Goal: Task Accomplishment & Management: Use online tool/utility

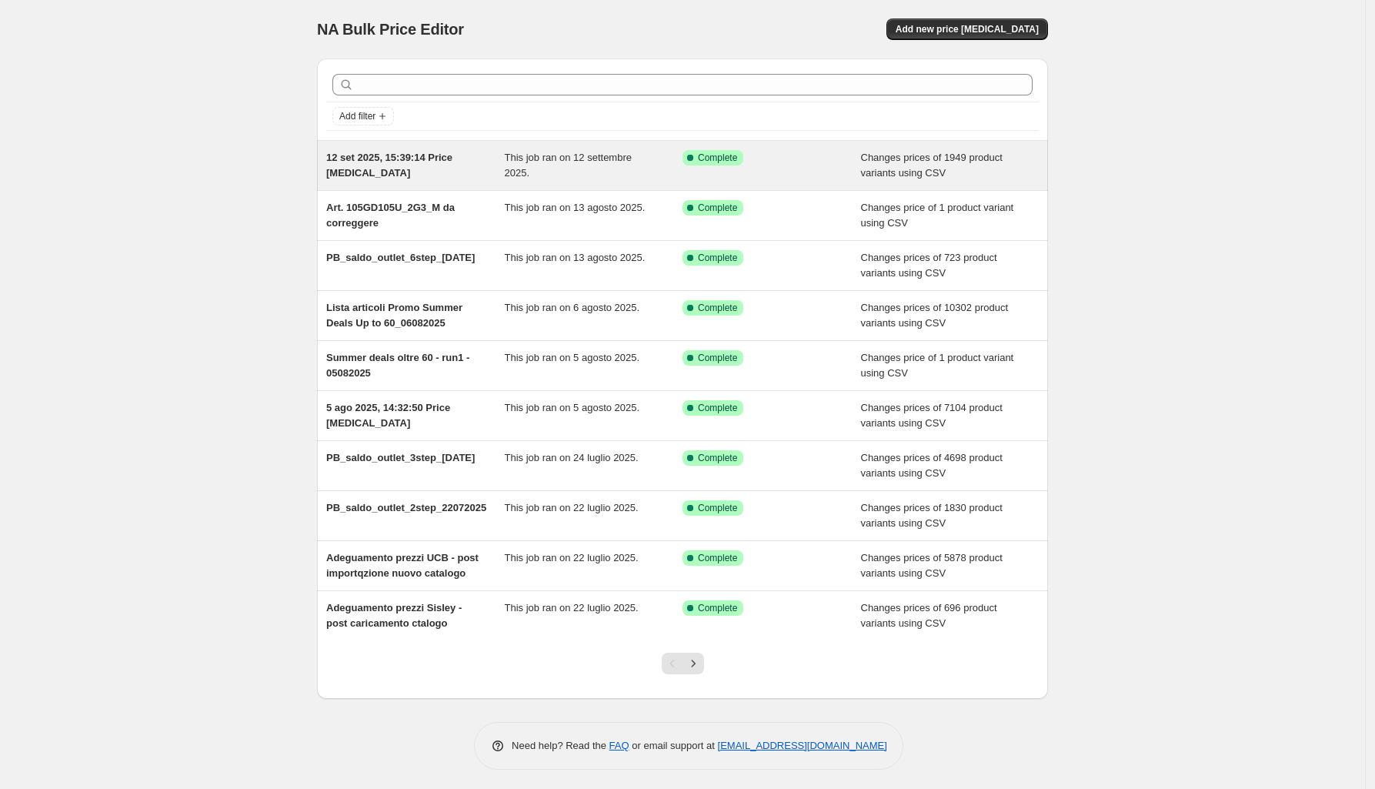
click at [404, 168] on div "12 set 2025, 15:39:14 Price [MEDICAL_DATA]" at bounding box center [415, 165] width 179 height 31
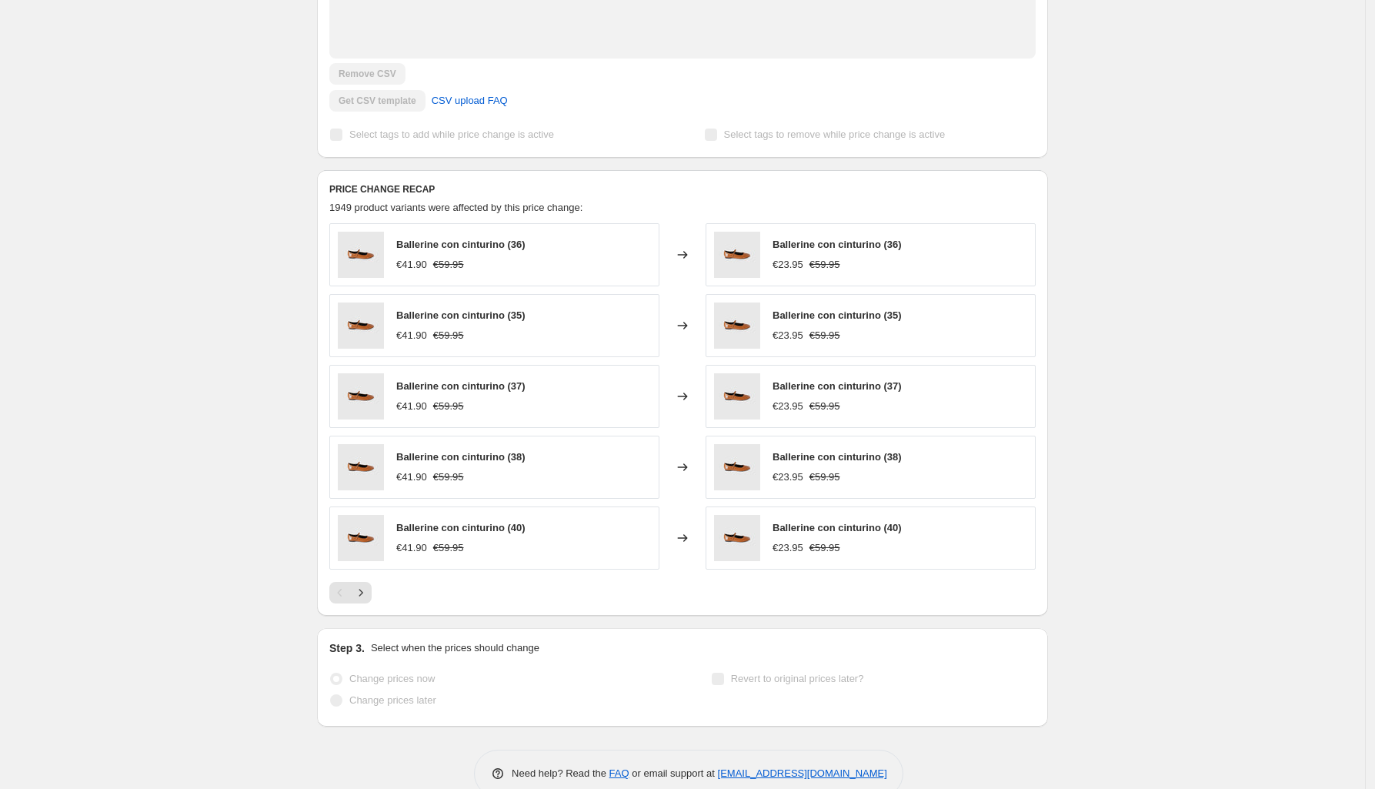
scroll to position [497, 0]
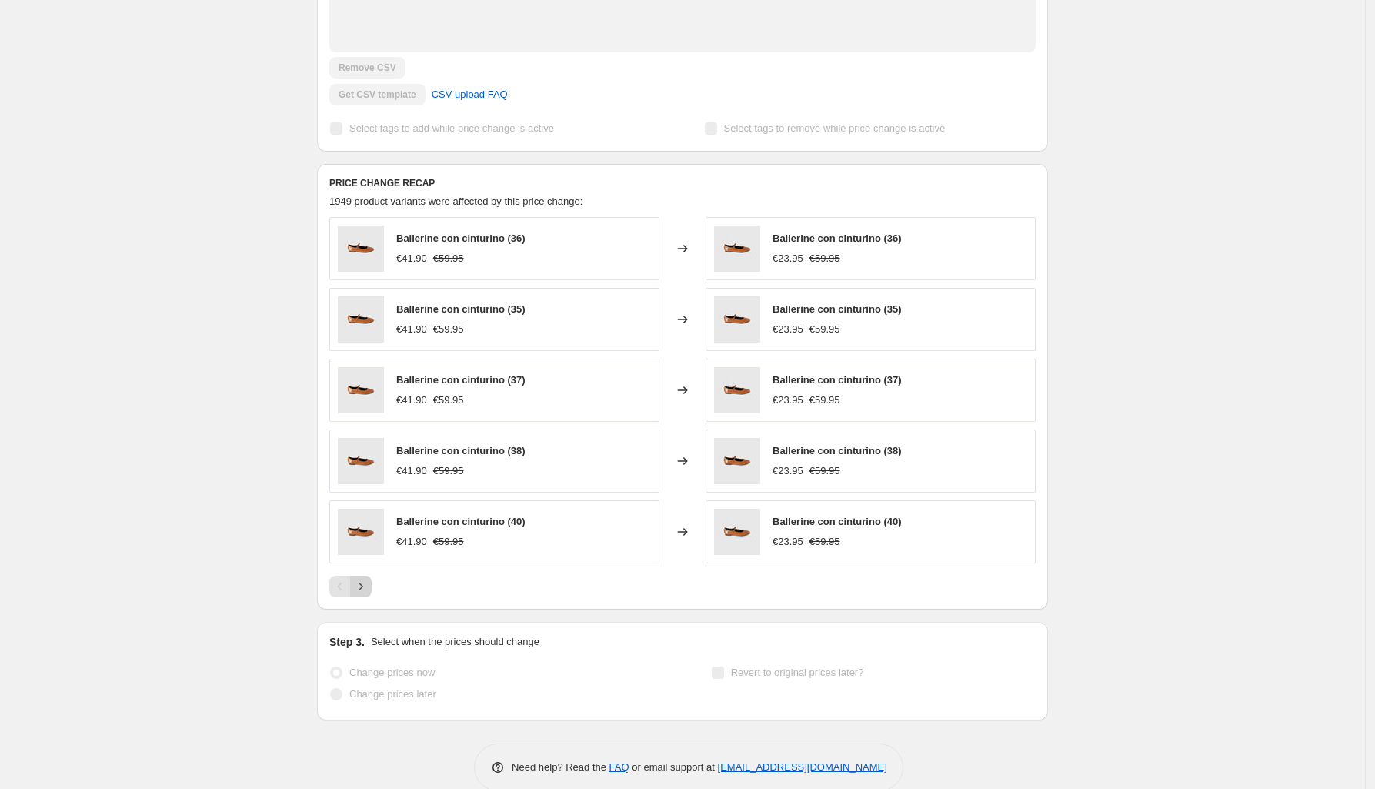
click at [367, 579] on icon "Next" at bounding box center [360, 586] width 15 height 15
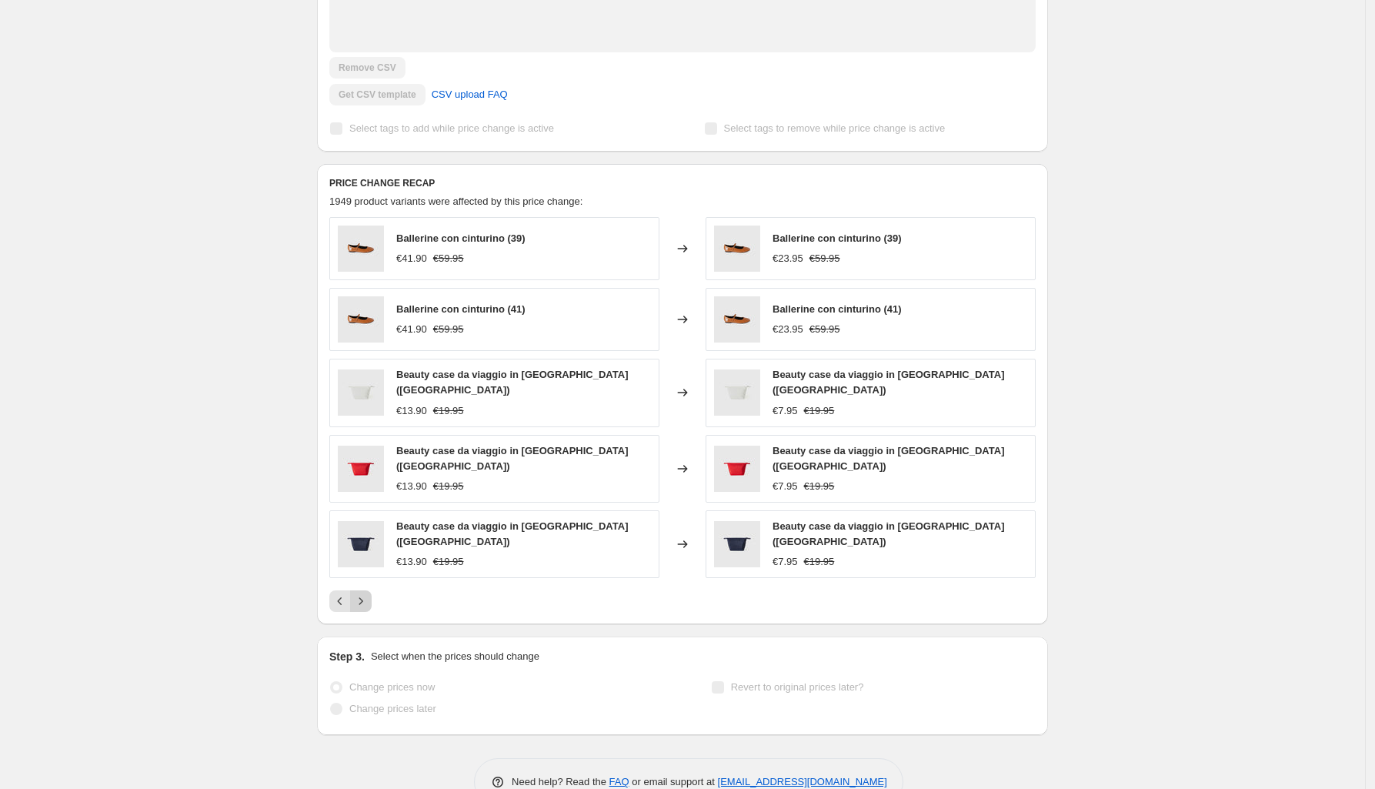
click at [372, 590] on button "Next" at bounding box center [361, 601] width 22 height 22
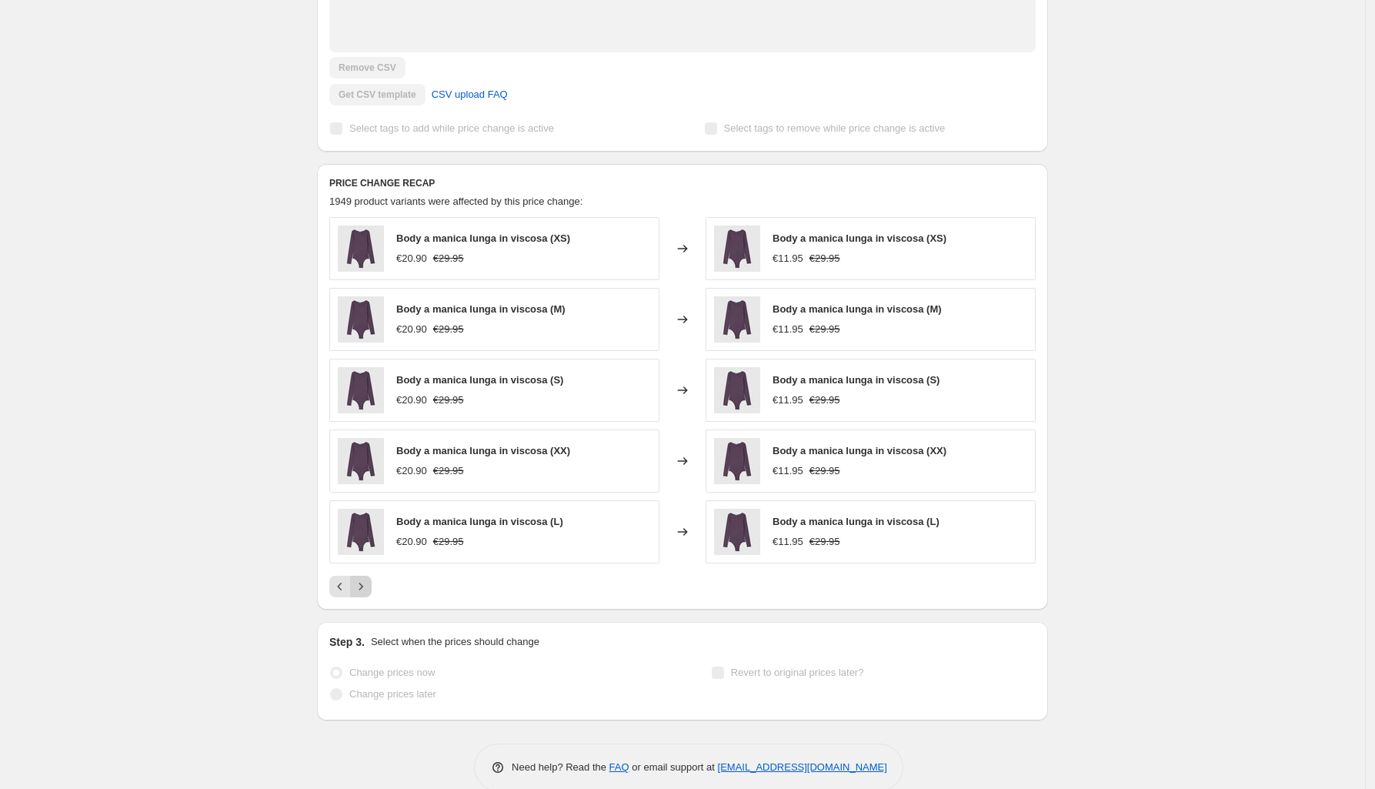
click at [369, 579] on icon "Next" at bounding box center [360, 586] width 15 height 15
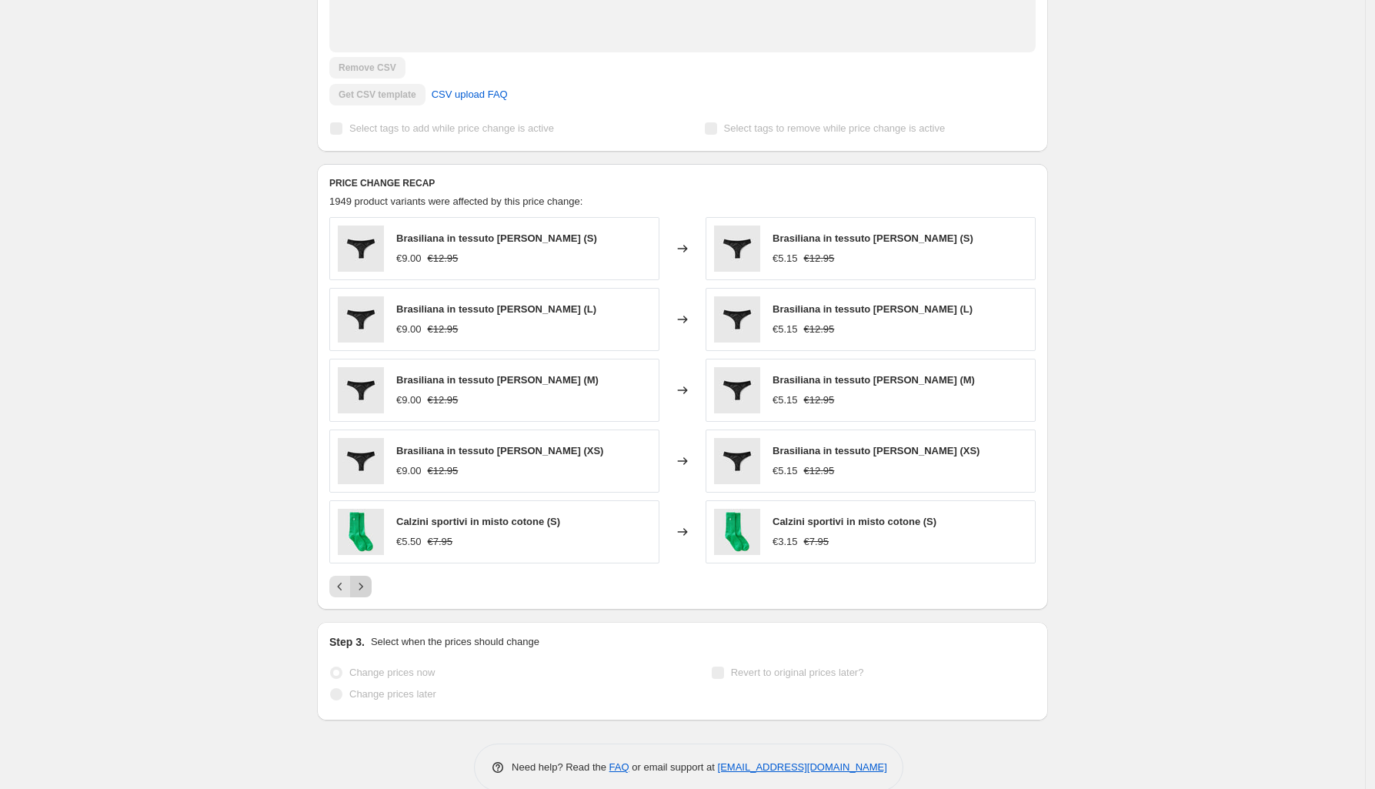
click at [372, 576] on button "Next" at bounding box center [361, 587] width 22 height 22
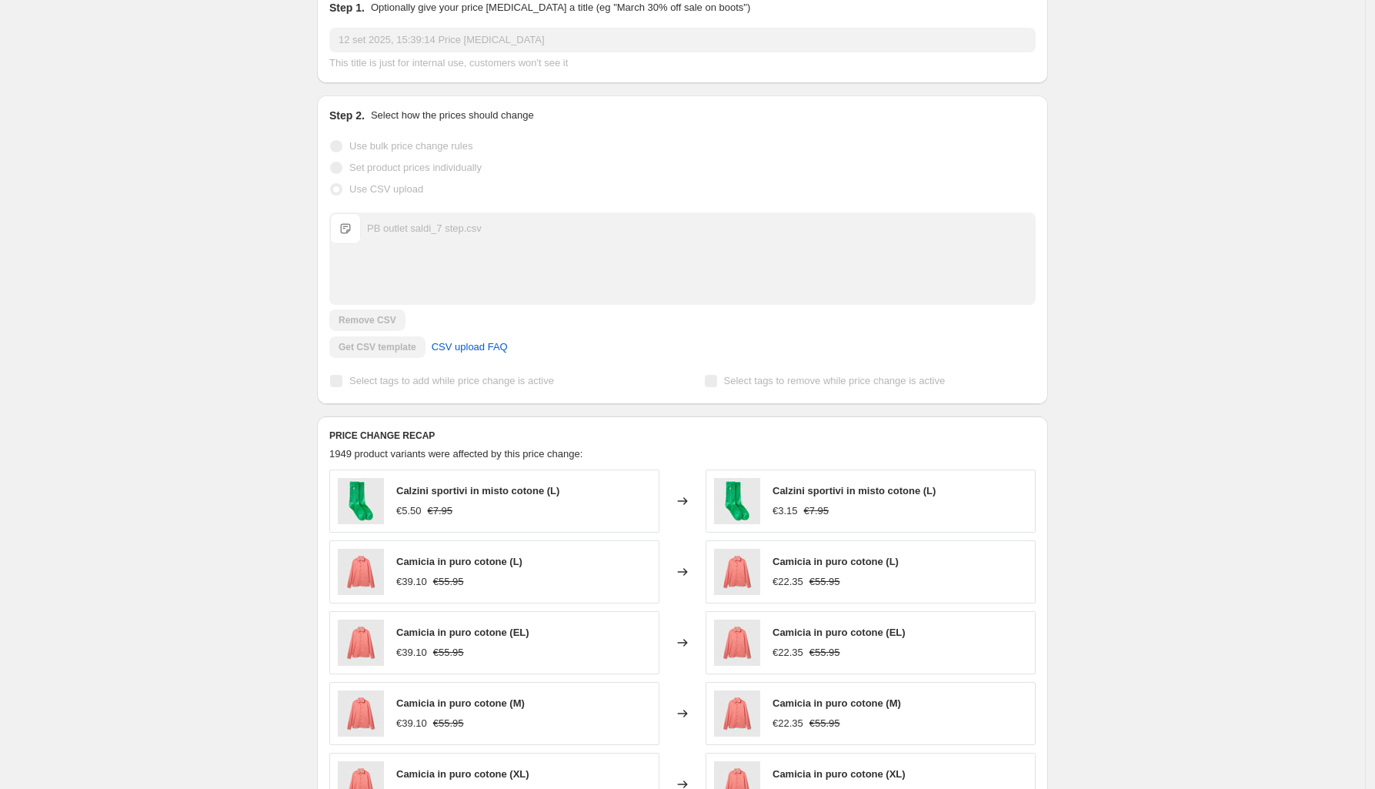
scroll to position [385, 0]
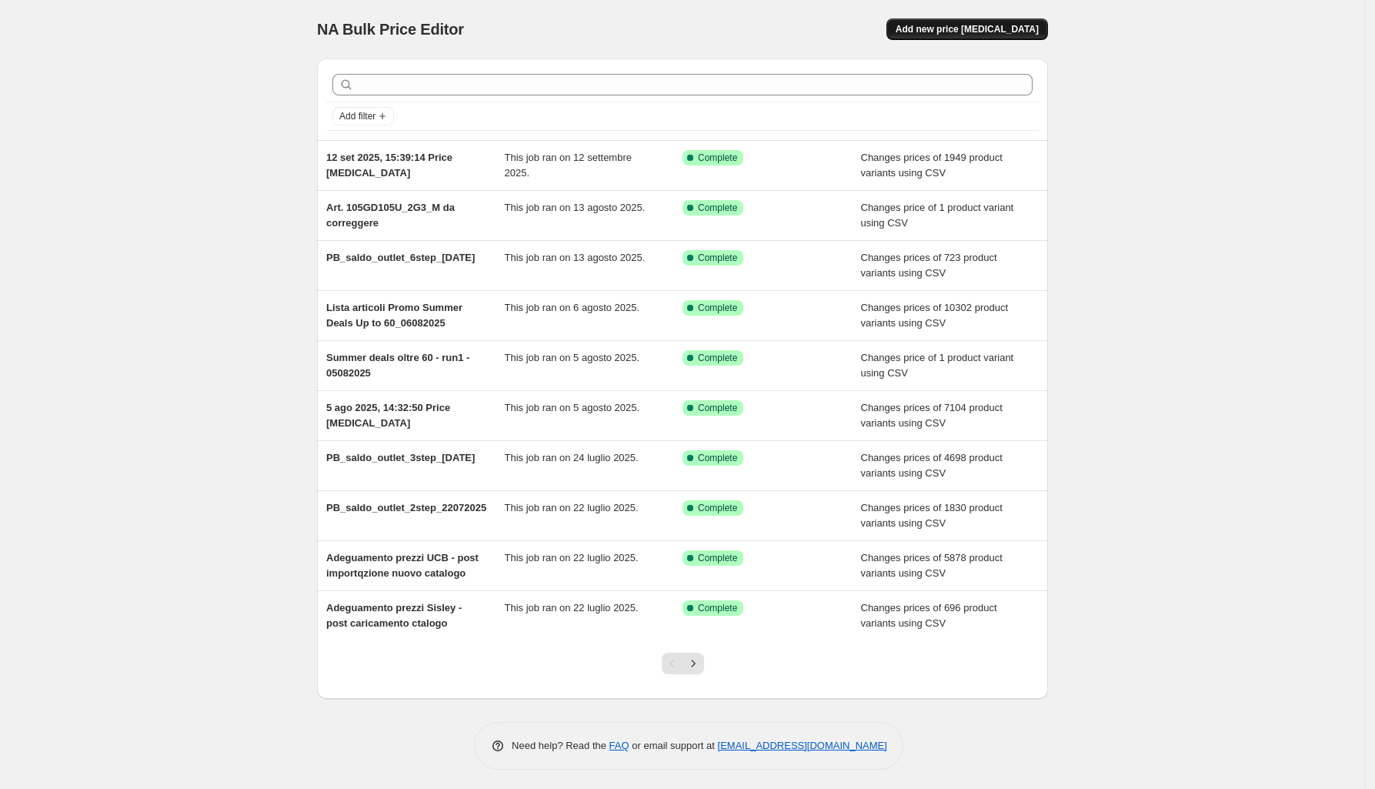
click at [963, 27] on span "Add new price [MEDICAL_DATA]" at bounding box center [967, 29] width 143 height 12
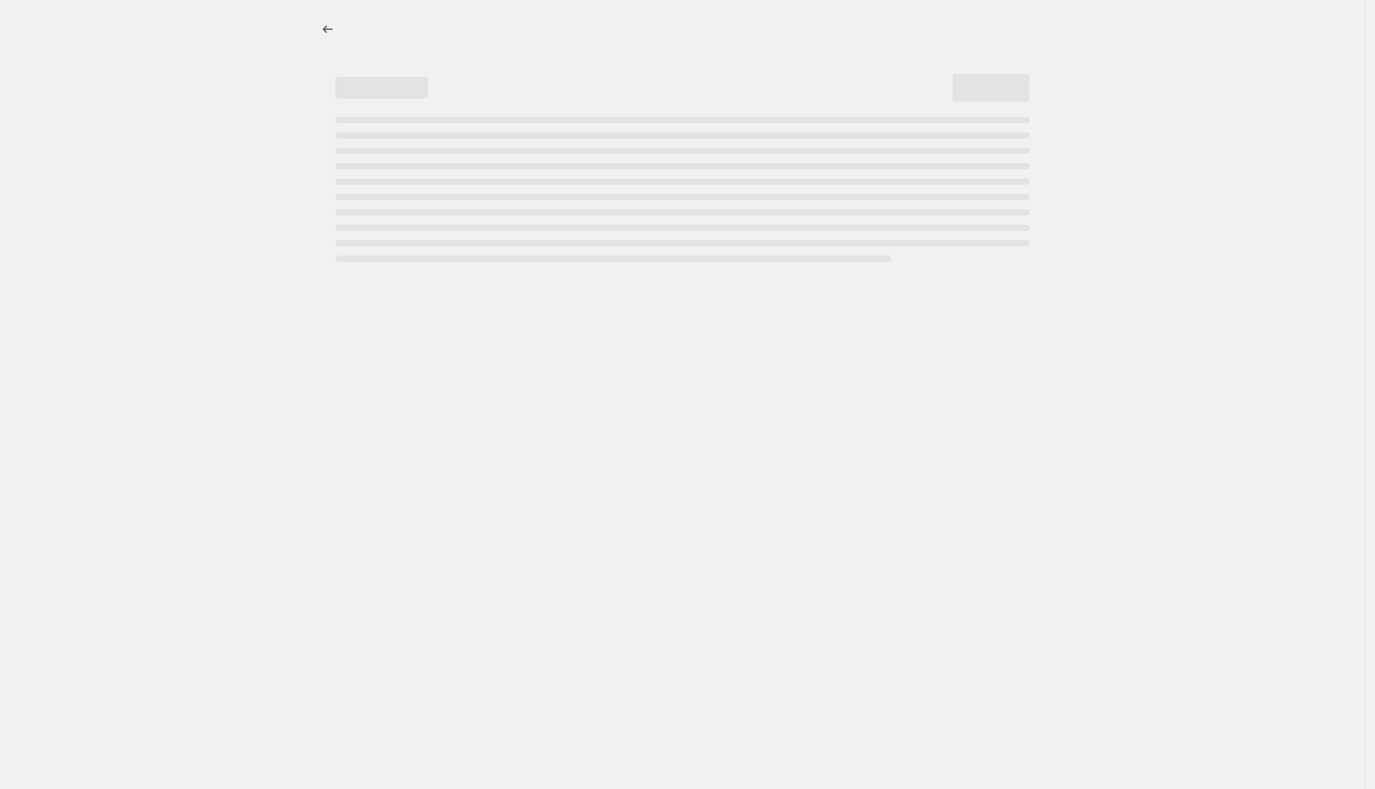
select select "percentage"
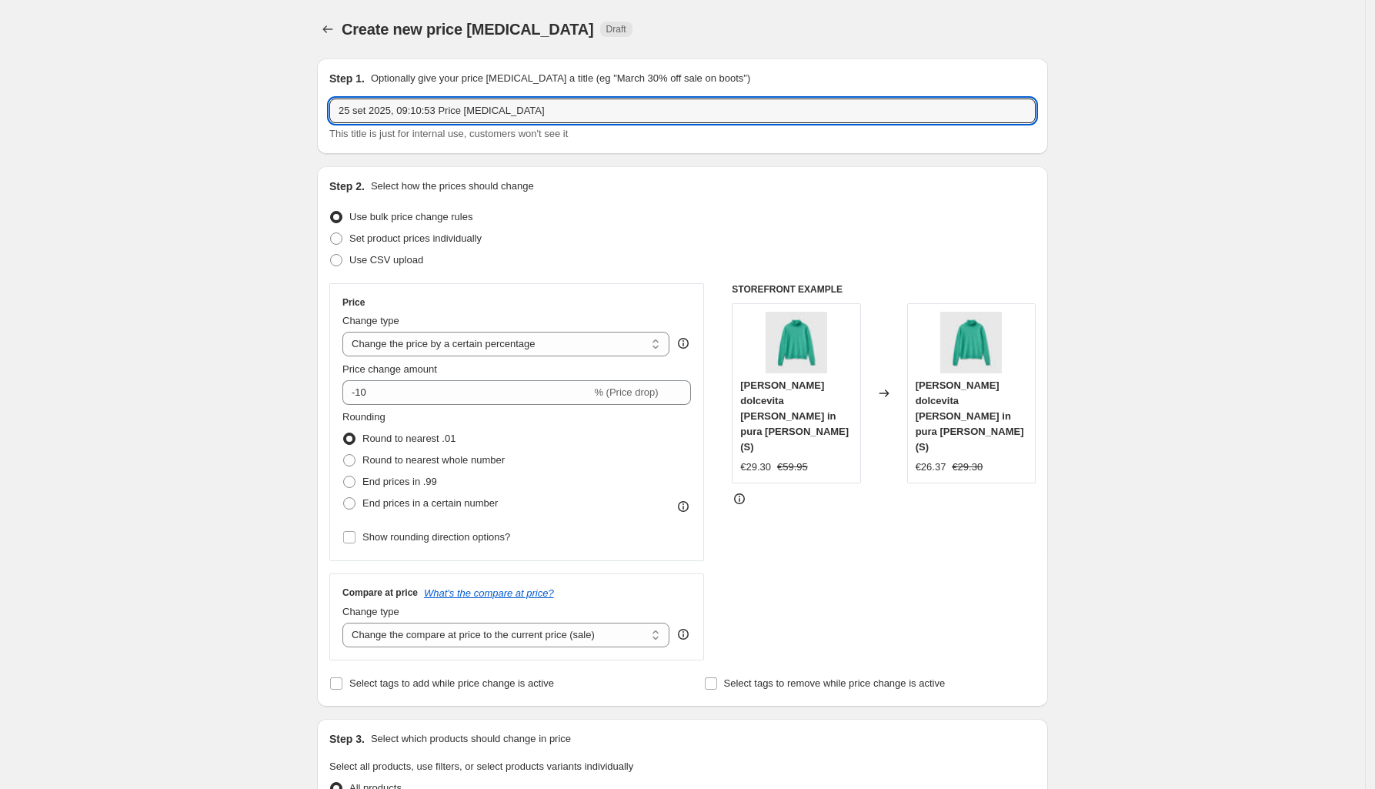
drag, startPoint x: 562, startPoint y: 102, endPoint x: 229, endPoint y: 55, distance: 335.7
click at [229, 55] on div "Create new price [MEDICAL_DATA]. This page is ready Create new price [MEDICAL_D…" at bounding box center [682, 781] width 1365 height 1563
type input "30%off on products without compare at price"
click at [392, 400] on input "-10" at bounding box center [466, 392] width 249 height 25
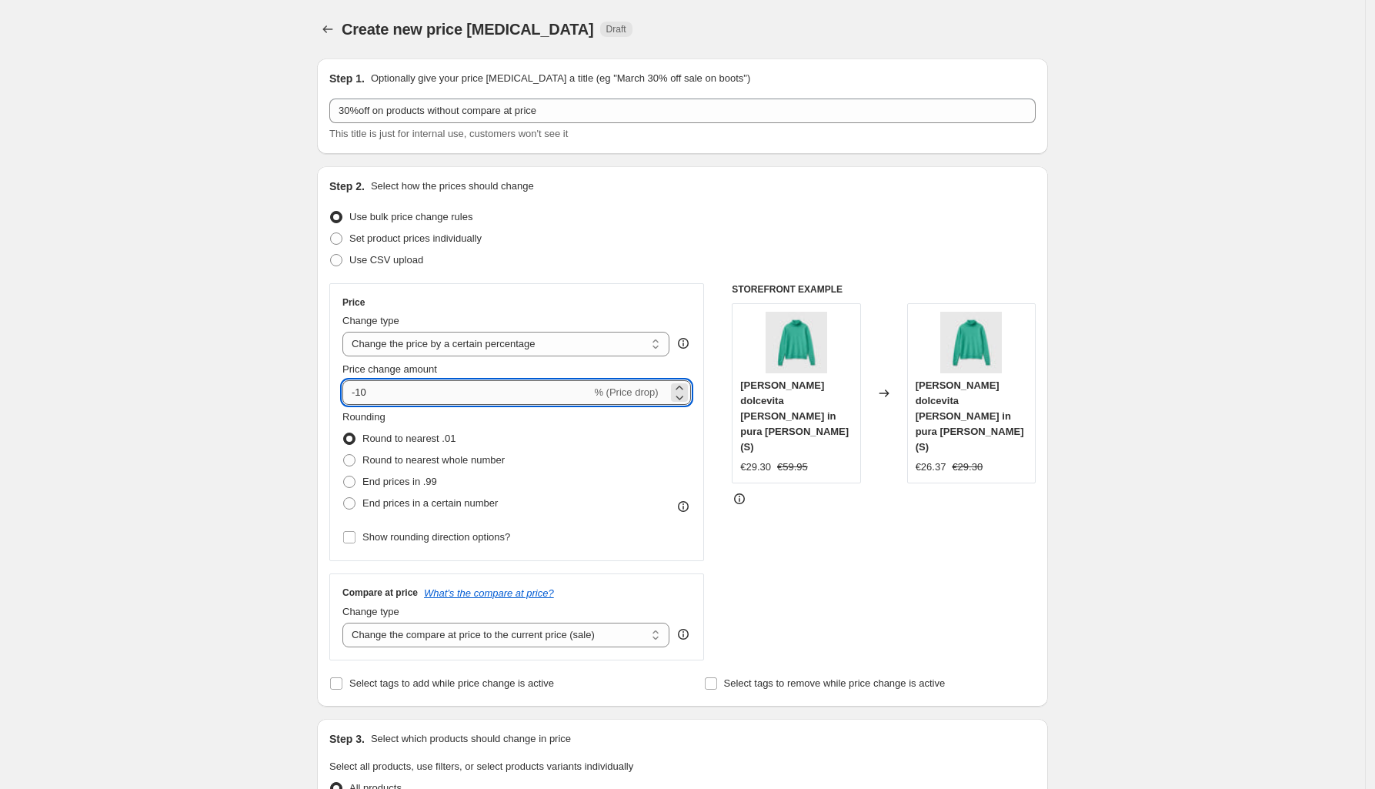
type input "-1"
type input "-30"
click at [352, 464] on span at bounding box center [349, 460] width 12 height 12
click at [344, 455] on input "Round to nearest whole number" at bounding box center [343, 454] width 1 height 1
radio input "true"
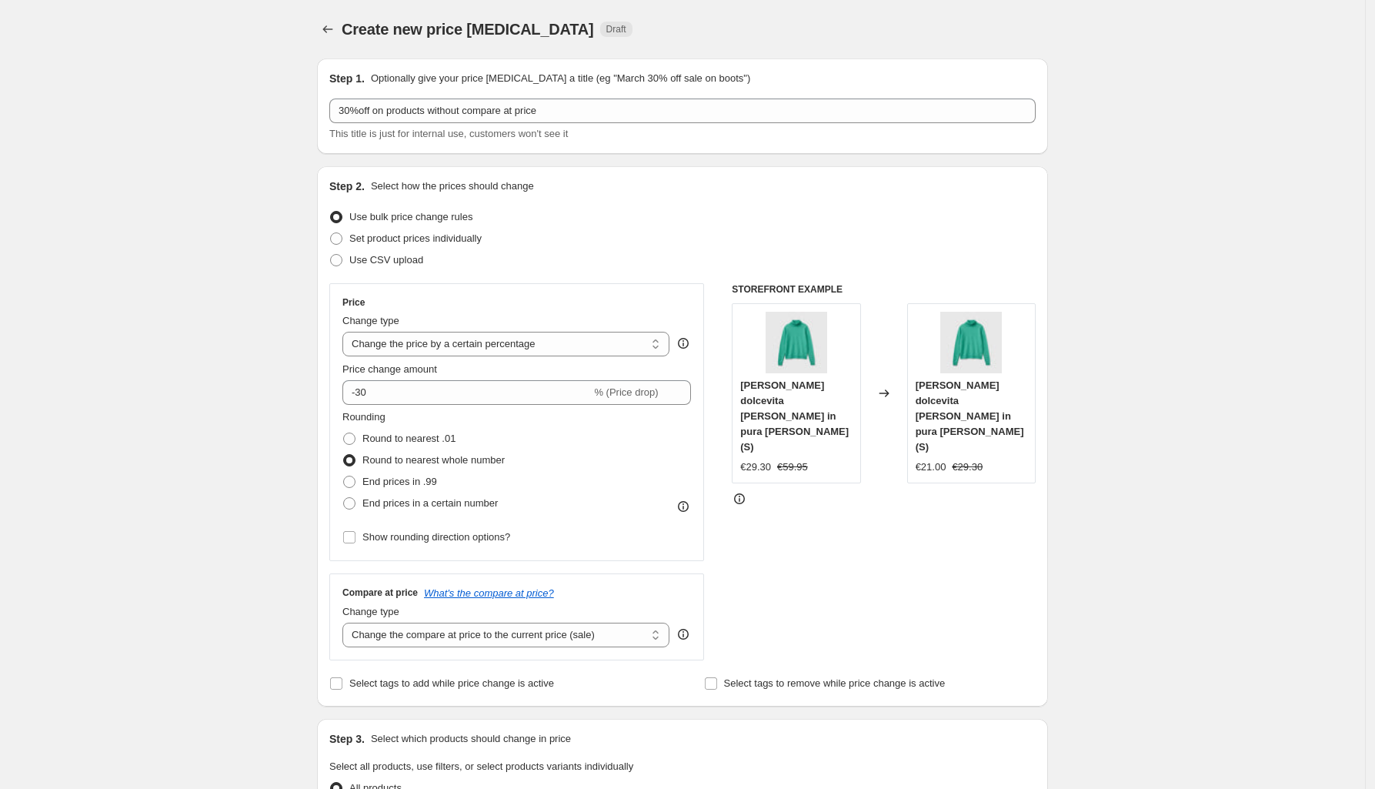
click at [355, 462] on span at bounding box center [349, 460] width 12 height 12
click at [344, 455] on input "Round to nearest whole number" at bounding box center [343, 454] width 1 height 1
click at [355, 439] on span at bounding box center [349, 438] width 12 height 12
click at [344, 433] on input "Round to nearest .01" at bounding box center [343, 432] width 1 height 1
radio input "true"
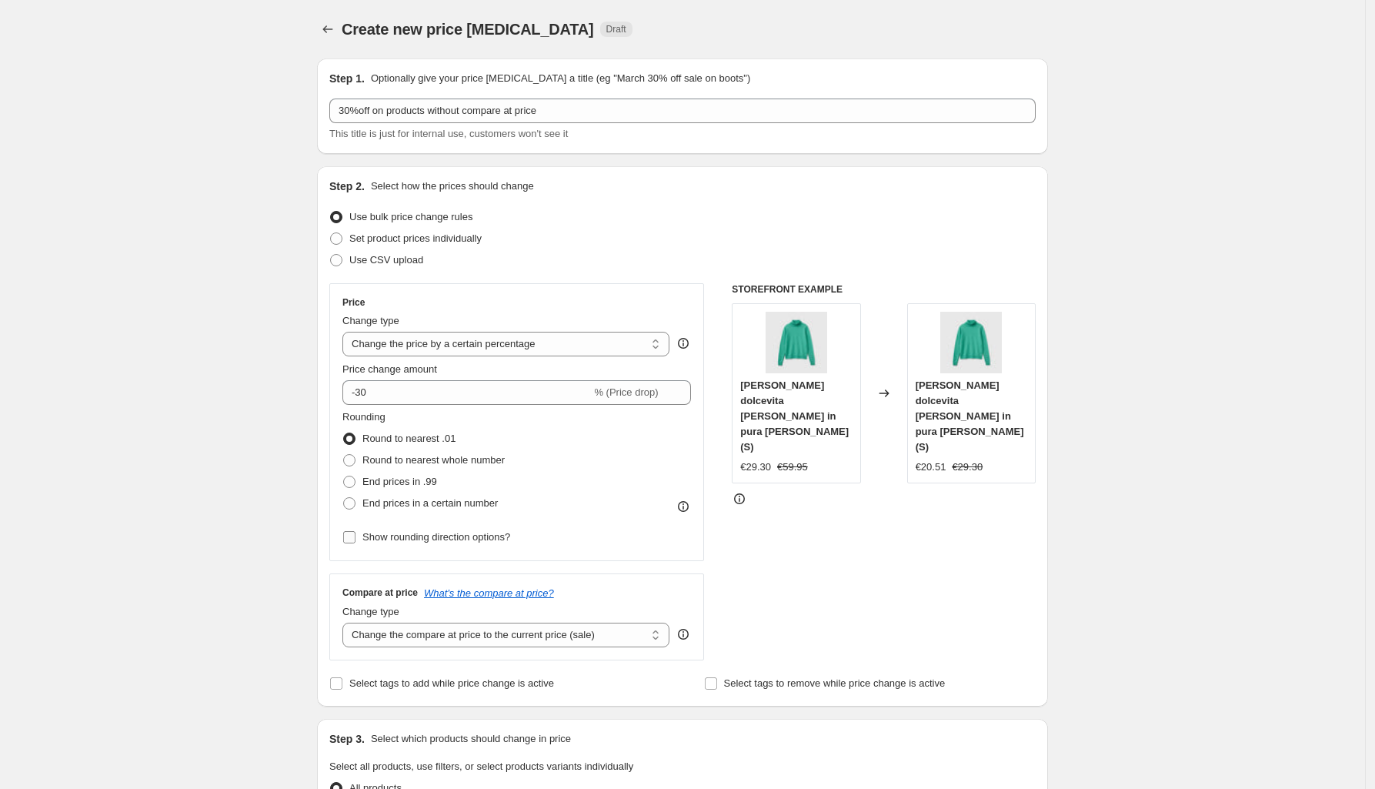
click at [355, 537] on input "Show rounding direction options?" at bounding box center [349, 537] width 12 height 12
checkbox input "true"
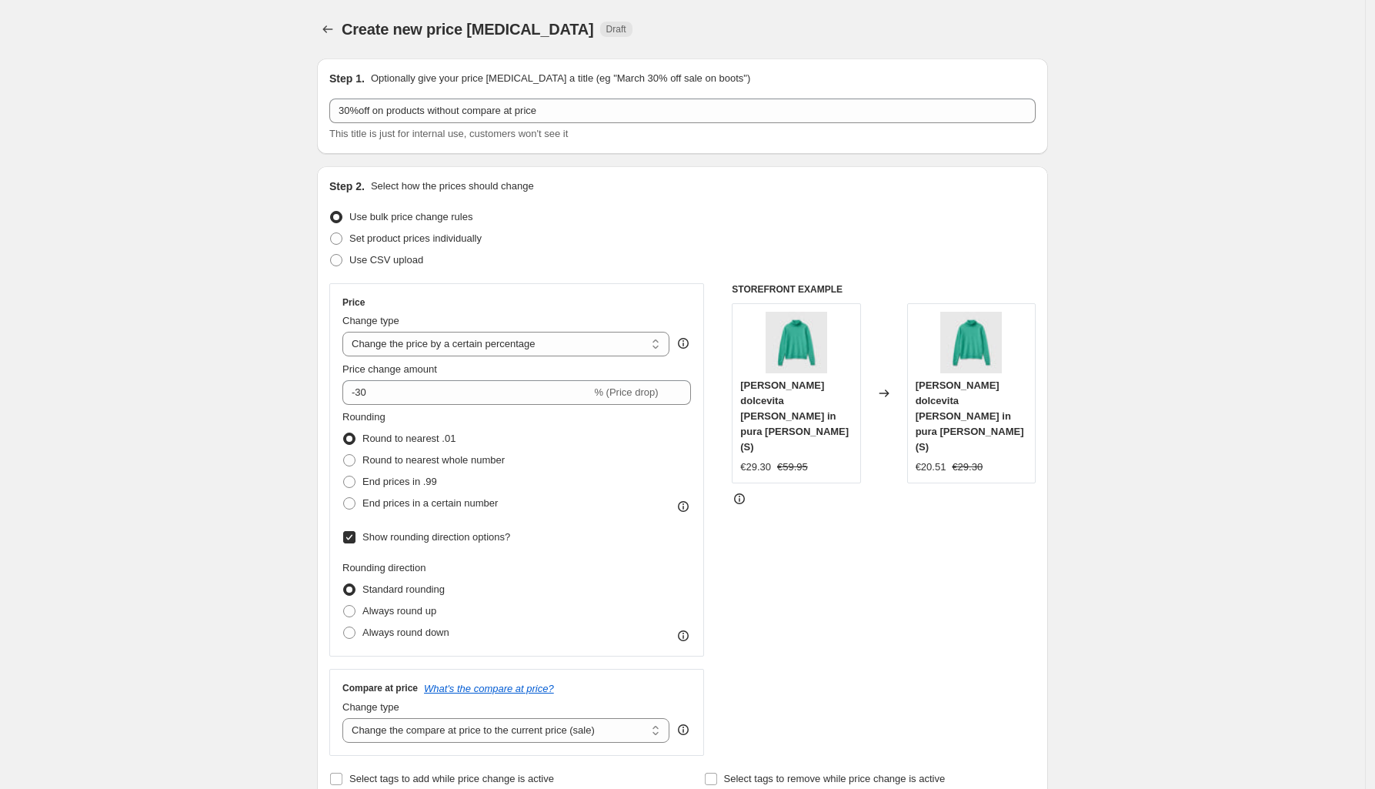
drag, startPoint x: 359, startPoint y: 537, endPoint x: 451, endPoint y: 556, distance: 93.6
click at [448, 556] on div "Rounding Round to nearest .01 Round to nearest whole number End prices in .99 E…" at bounding box center [516, 526] width 349 height 234
click at [352, 460] on span at bounding box center [349, 460] width 12 height 12
click at [344, 455] on input "Round to nearest whole number" at bounding box center [343, 454] width 1 height 1
radio input "true"
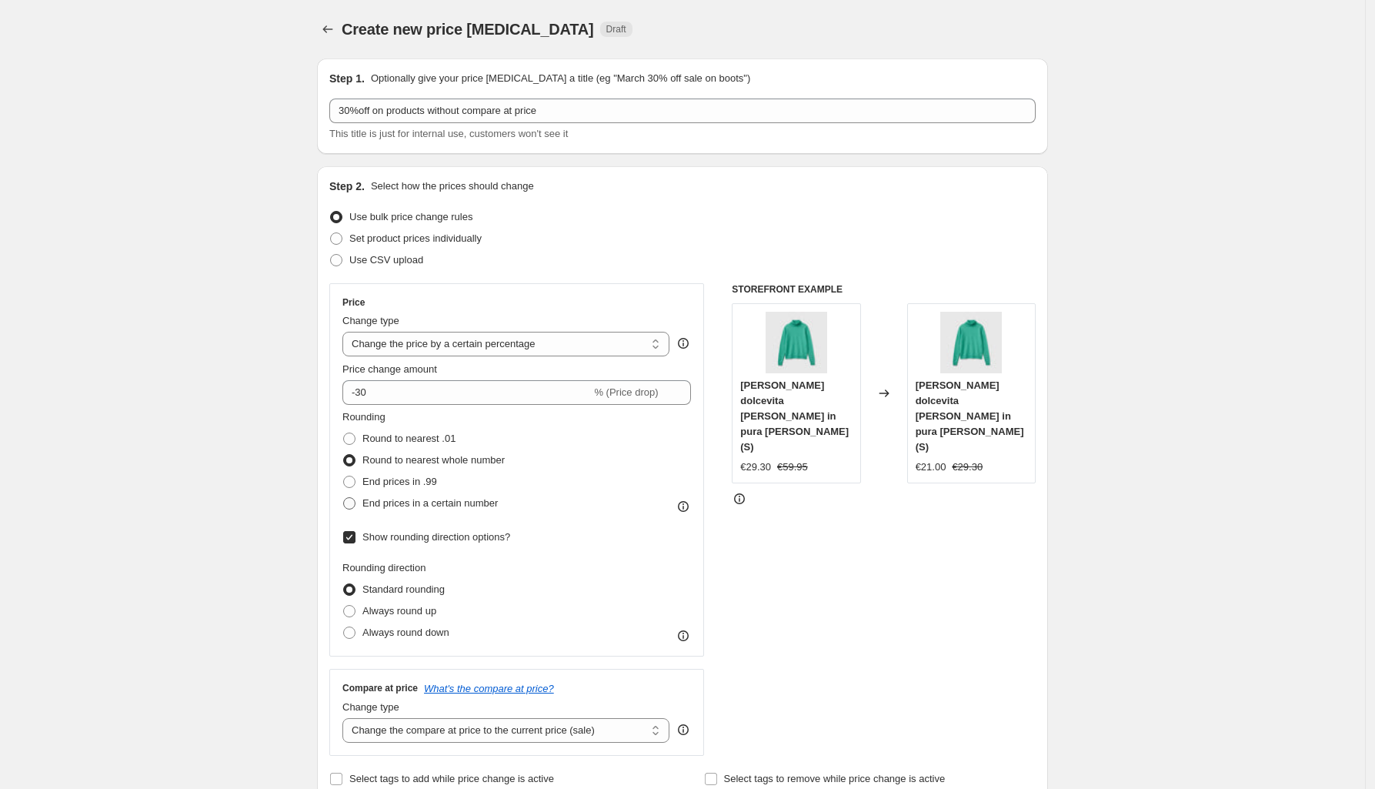
click at [355, 505] on span at bounding box center [349, 503] width 12 height 12
click at [344, 498] on input "End prices in a certain number" at bounding box center [343, 497] width 1 height 1
radio input "true"
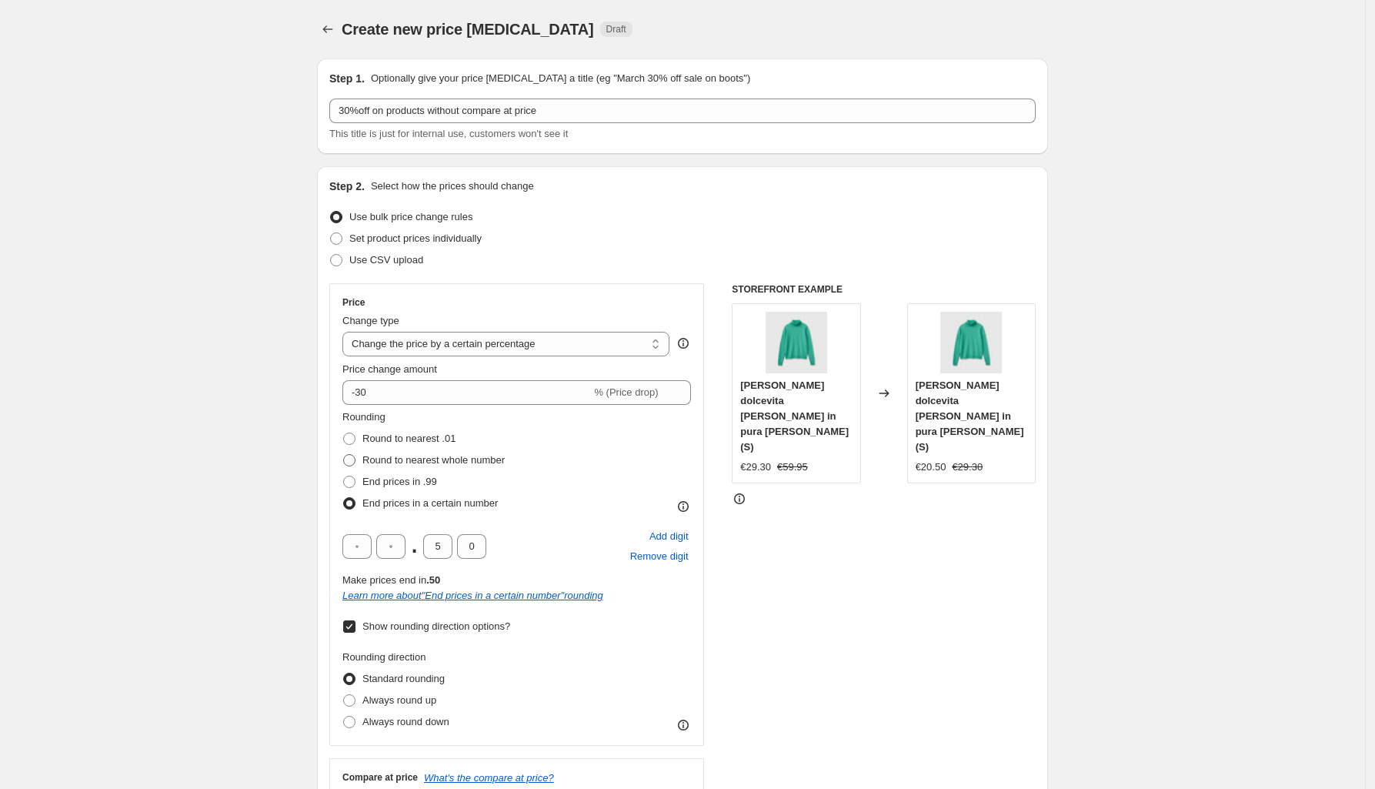
drag, startPoint x: 358, startPoint y: 460, endPoint x: 368, endPoint y: 462, distance: 10.1
click at [355, 459] on span at bounding box center [349, 460] width 12 height 12
click at [344, 455] on input "Round to nearest whole number" at bounding box center [343, 454] width 1 height 1
radio input "true"
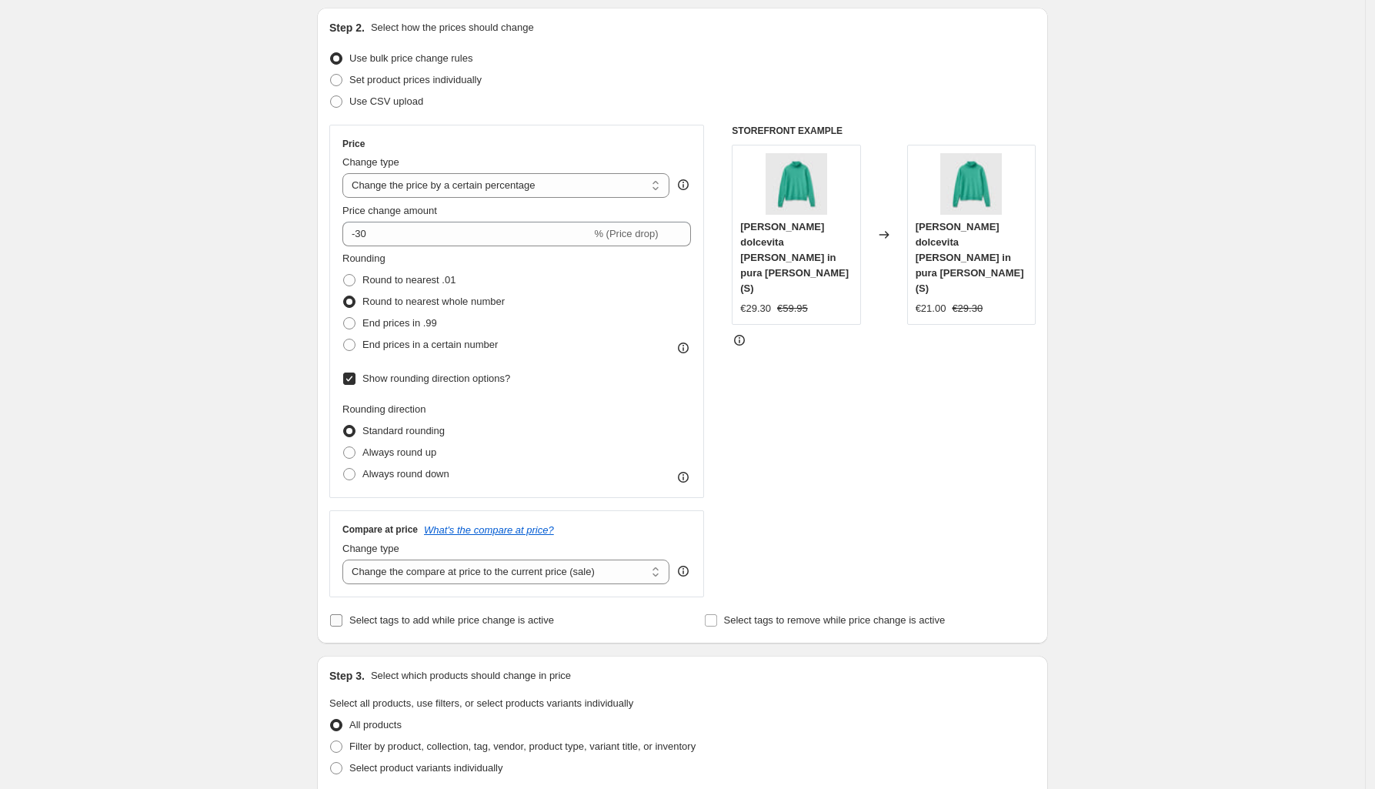
scroll to position [192, 0]
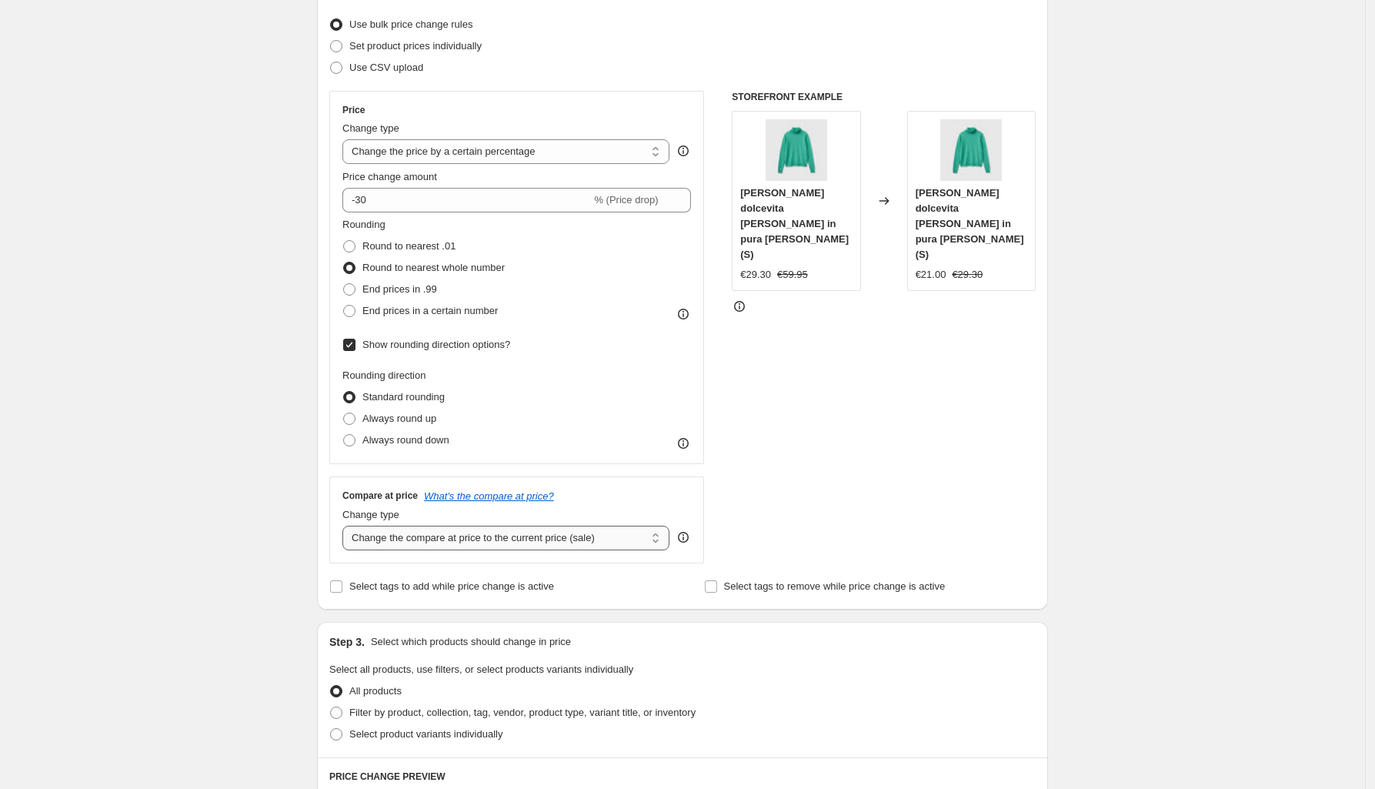
click at [533, 546] on select "Change the compare at price to the current price (sale) Change the compare at p…" at bounding box center [505, 538] width 327 height 25
click at [347, 526] on select "Change the compare at price to the current price (sale) Change the compare at p…" at bounding box center [505, 538] width 327 height 25
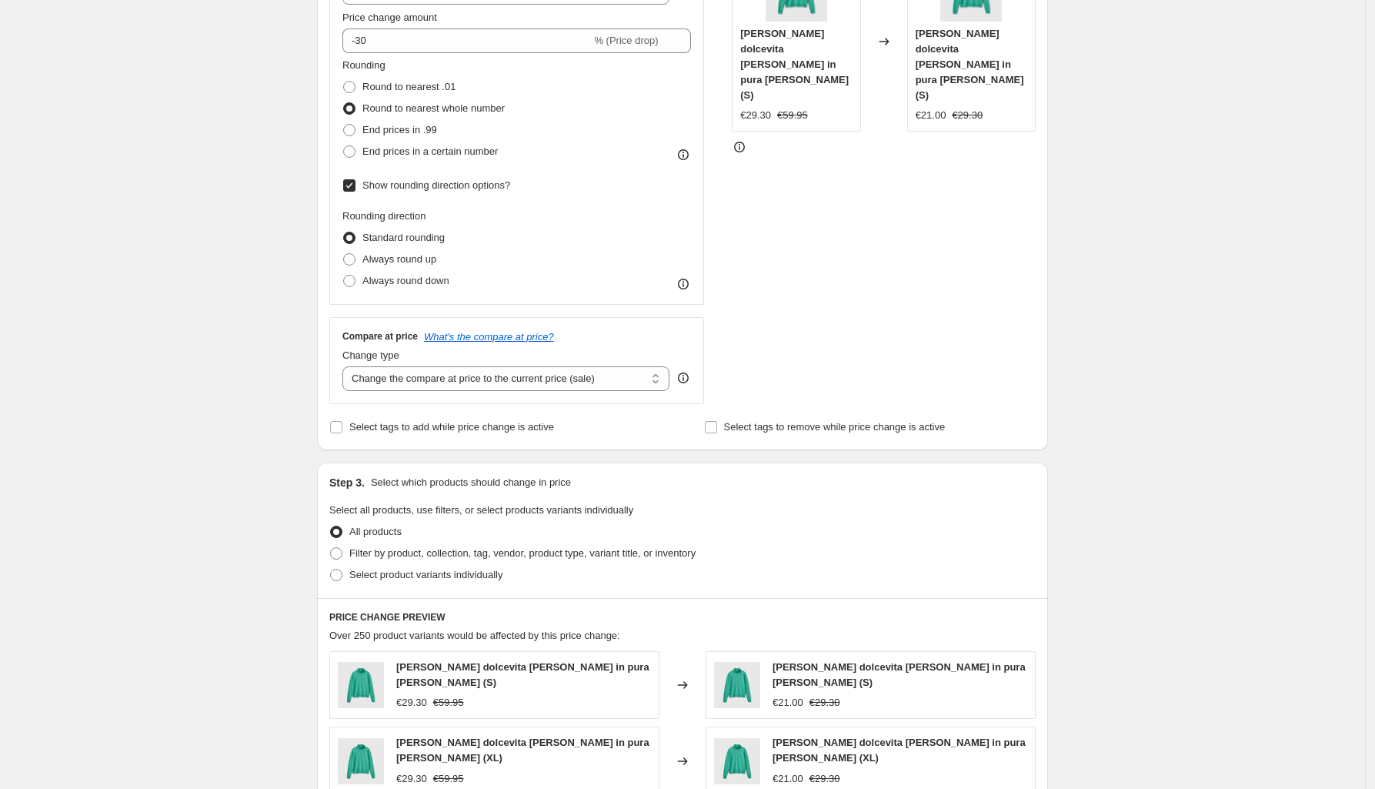
scroll to position [385, 0]
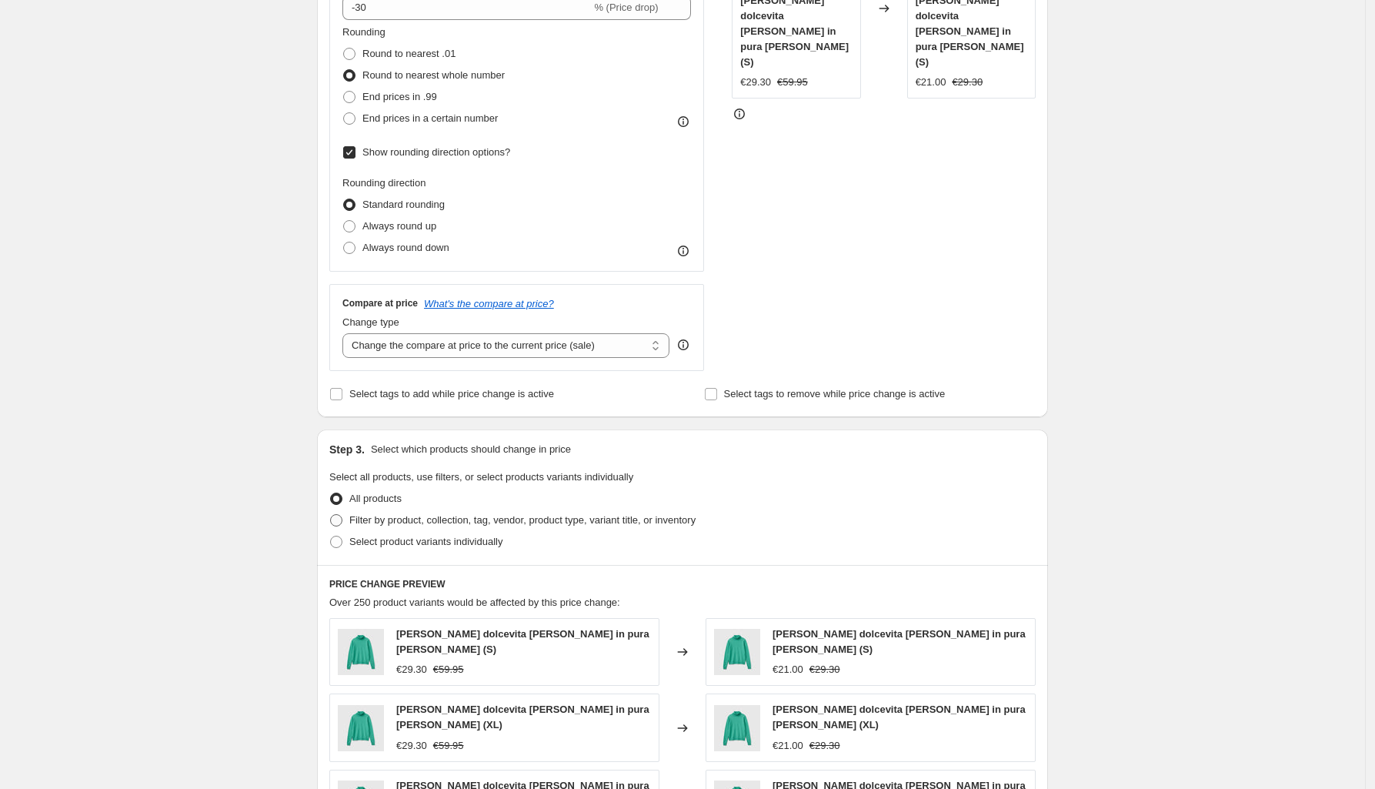
click at [340, 522] on span at bounding box center [336, 520] width 12 height 12
click at [331, 515] on input "Filter by product, collection, tag, vendor, product type, variant title, or inv…" at bounding box center [330, 514] width 1 height 1
radio input "true"
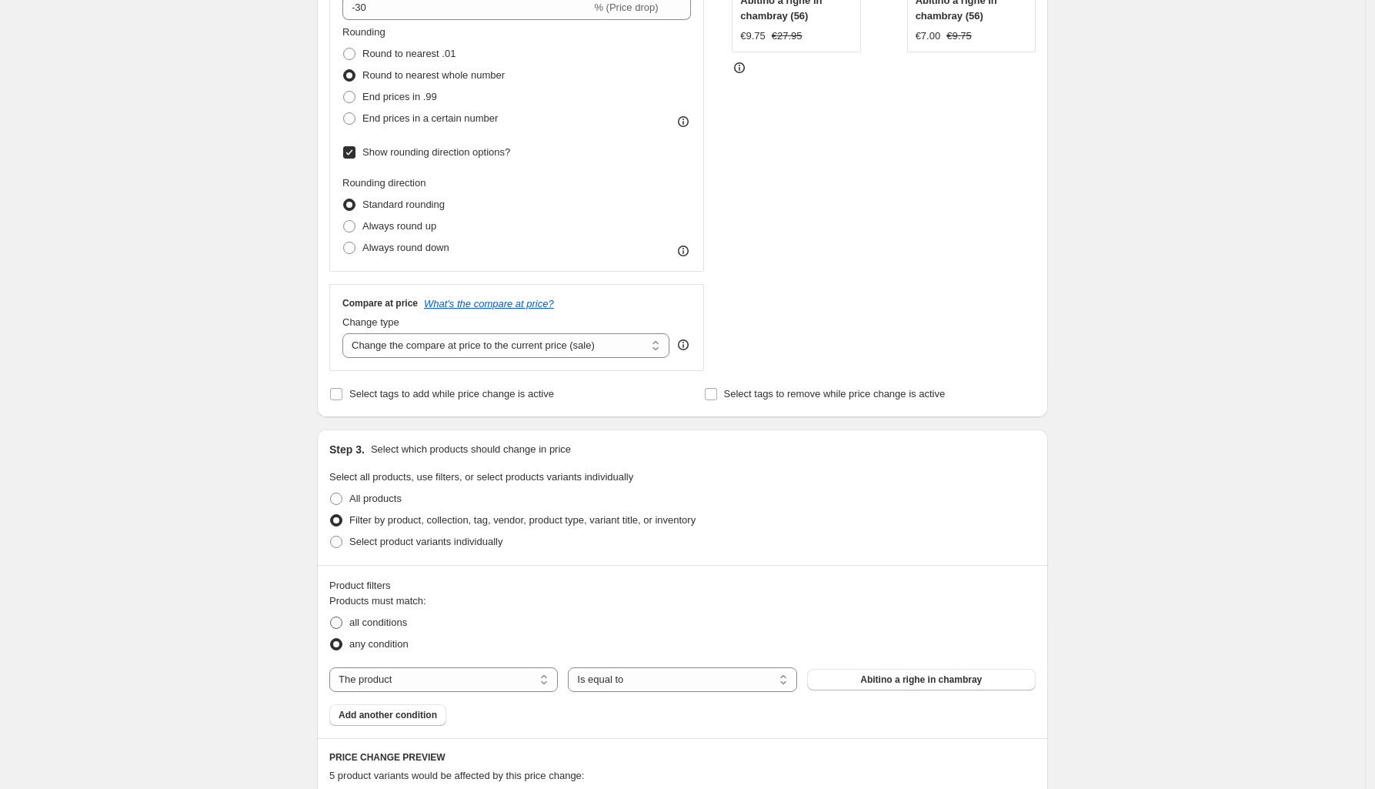
click at [342, 626] on span at bounding box center [336, 622] width 12 height 12
click at [331, 617] on input "all conditions" at bounding box center [330, 616] width 1 height 1
radio input "true"
click at [527, 684] on select "The product The product's collection The product's tag The product's vendor The…" at bounding box center [443, 679] width 229 height 25
select select "collection"
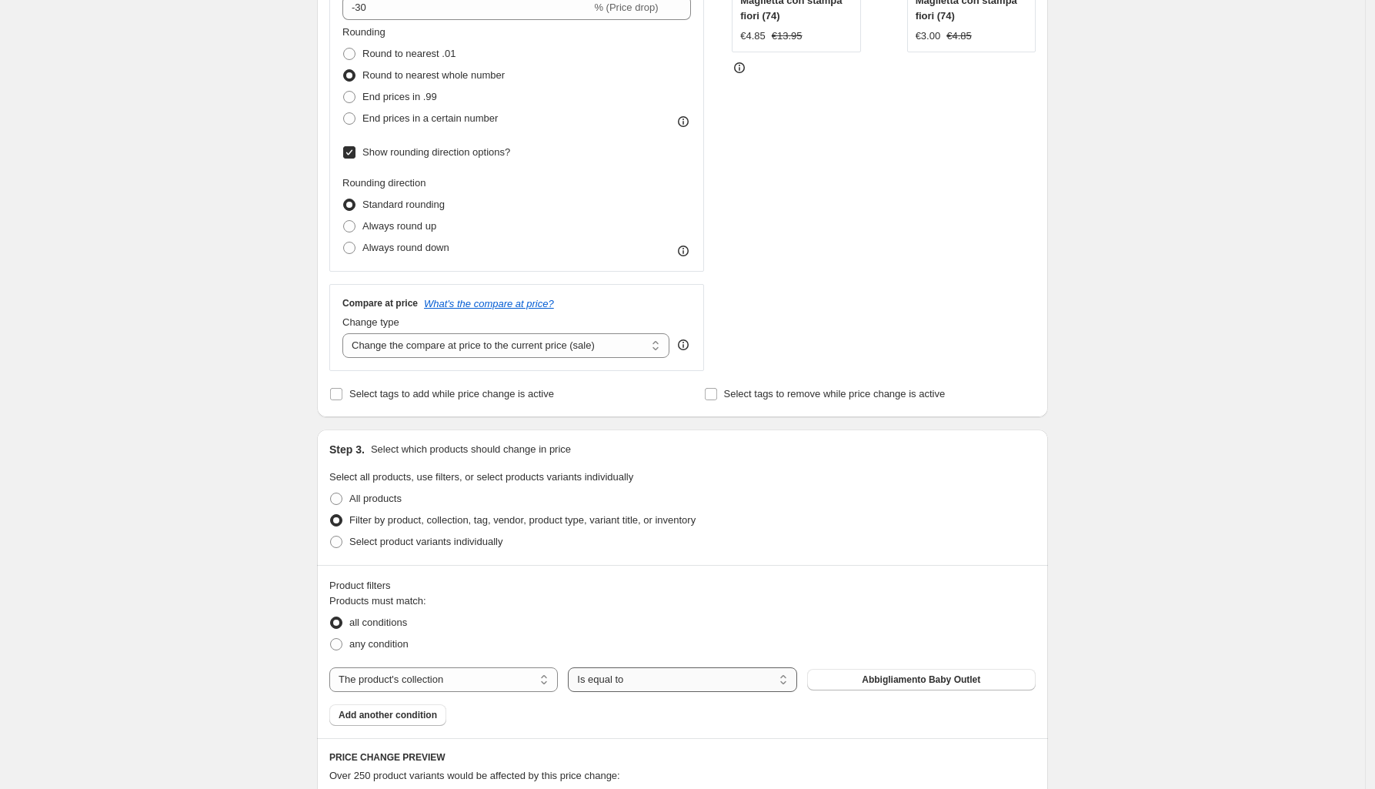
click at [786, 677] on select "Is equal to Is not equal to" at bounding box center [682, 679] width 229 height 25
click at [831, 589] on div "Product filters" at bounding box center [682, 585] width 706 height 15
click at [919, 682] on span "Abbigliamento Baby Outlet" at bounding box center [921, 679] width 118 height 12
click at [649, 349] on select "Change the compare at price to the current price (sale) Change the compare at p…" at bounding box center [505, 345] width 327 height 25
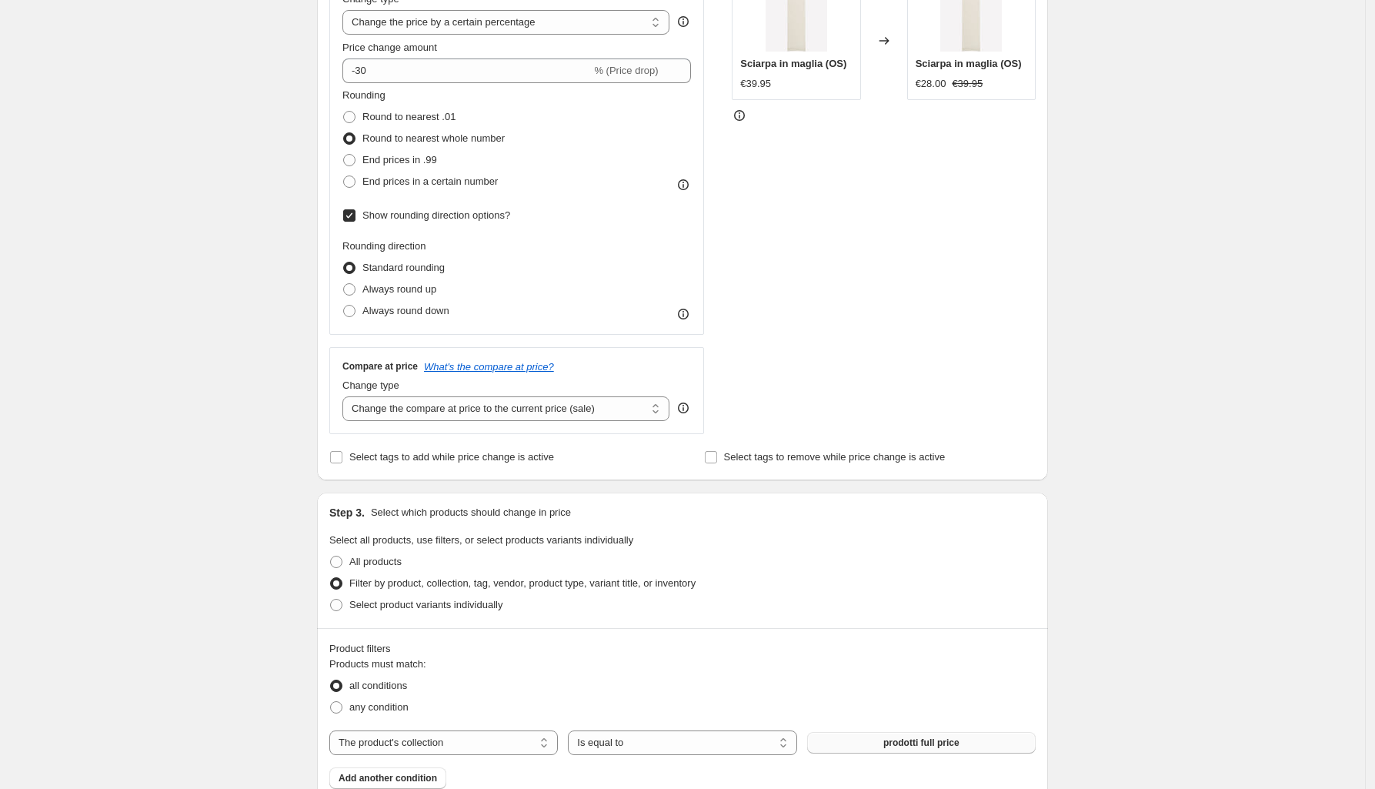
scroll to position [289, 0]
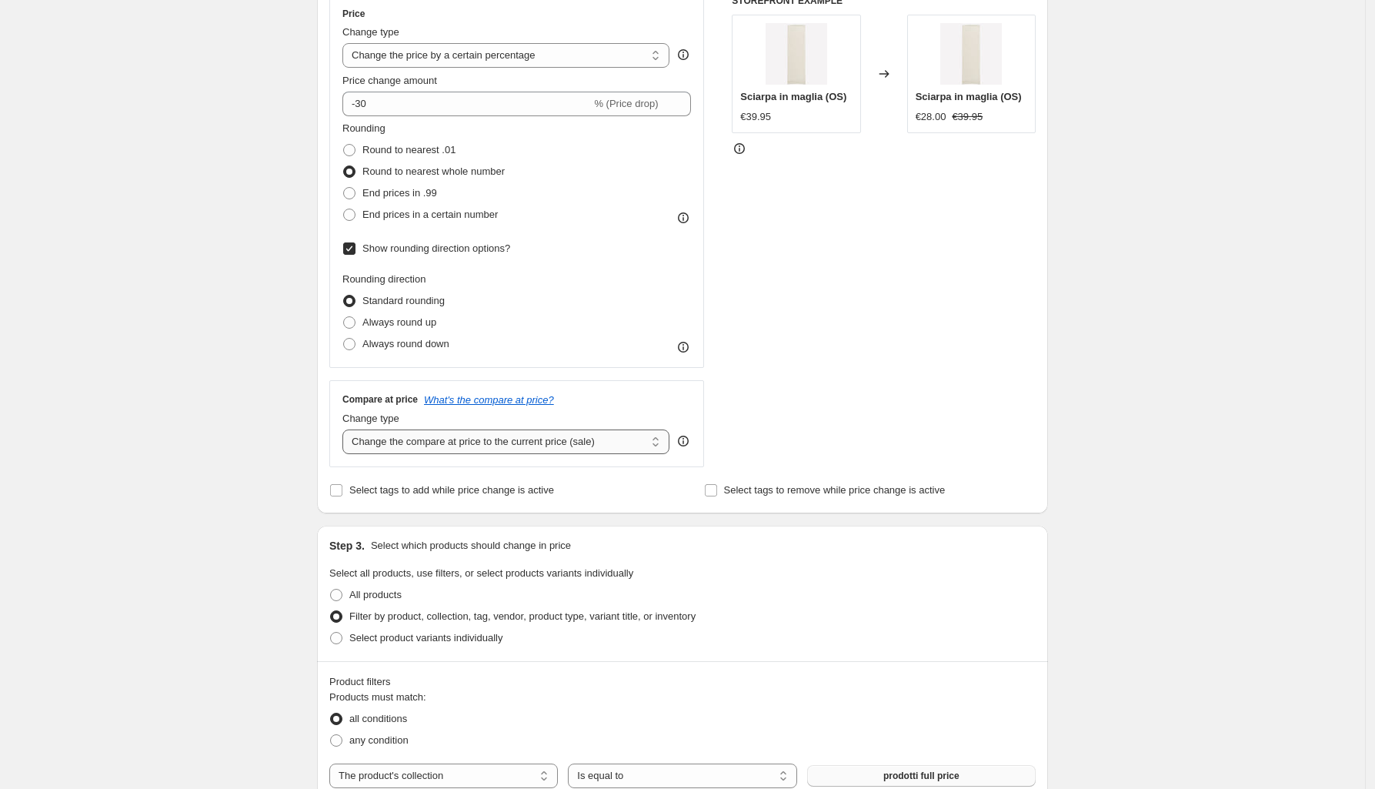
click at [660, 442] on select "Change the compare at price to the current price (sale) Change the compare at p…" at bounding box center [505, 441] width 327 height 25
click at [347, 430] on select "Change the compare at price to the current price (sale) Change the compare at p…" at bounding box center [505, 441] width 327 height 25
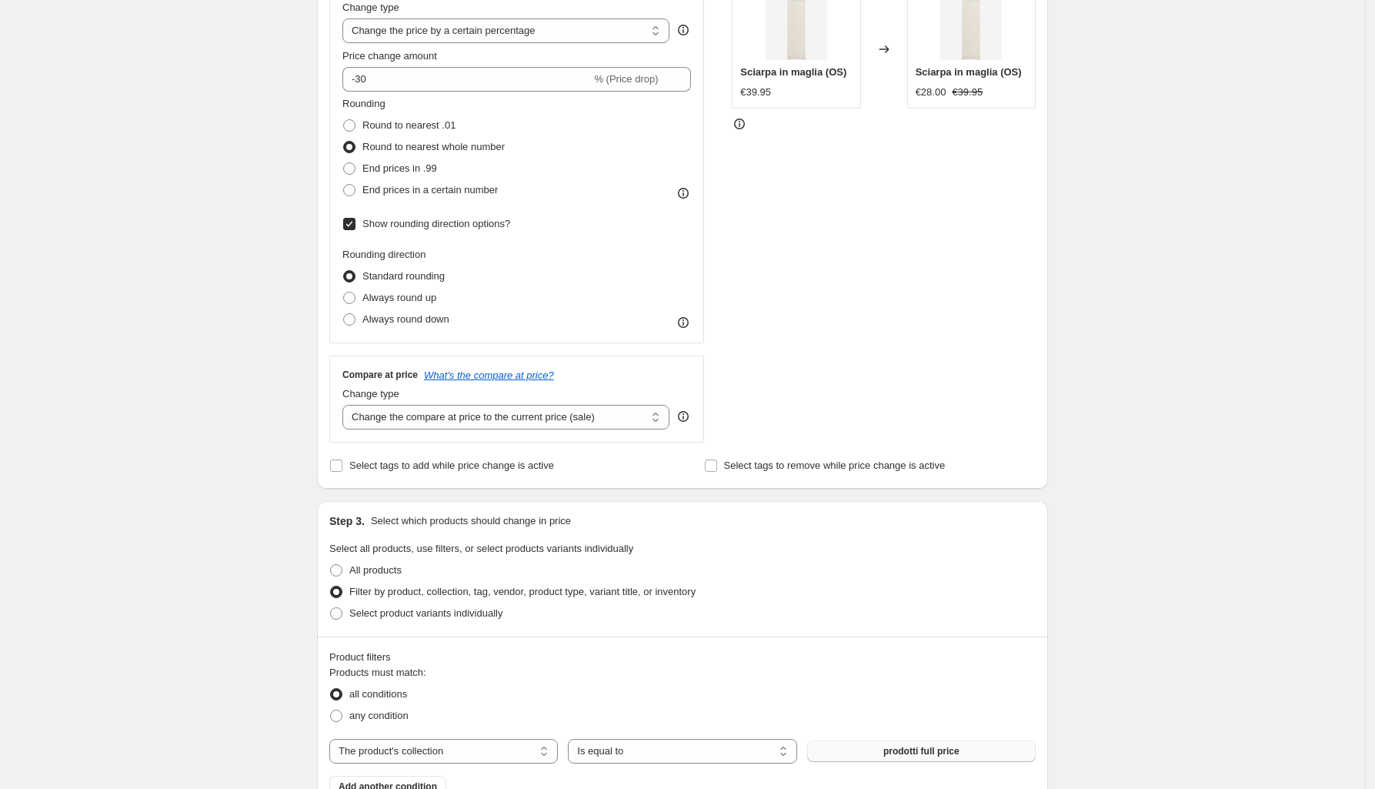
scroll to position [385, 0]
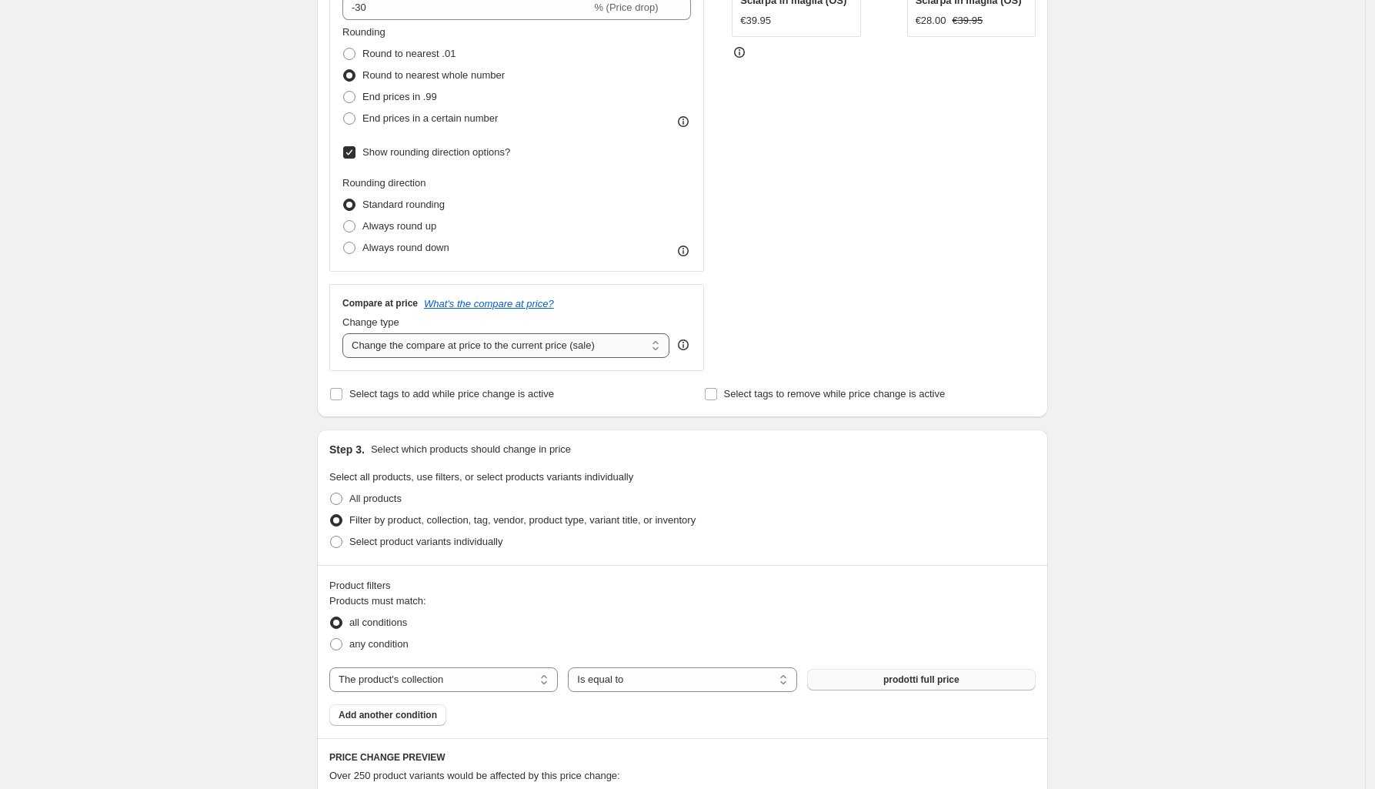
click at [514, 347] on select "Change the compare at price to the current price (sale) Change the compare at p…" at bounding box center [505, 345] width 327 height 25
click at [347, 334] on select "Change the compare at price to the current price (sale) Change the compare at p…" at bounding box center [505, 345] width 327 height 25
click at [539, 672] on select "The product The product's collection The product's tag The product's vendor The…" at bounding box center [443, 679] width 229 height 25
click at [628, 709] on div "Products must match: all conditions any condition The product The product's col…" at bounding box center [682, 659] width 706 height 132
click at [382, 643] on span "any condition" at bounding box center [378, 644] width 59 height 12
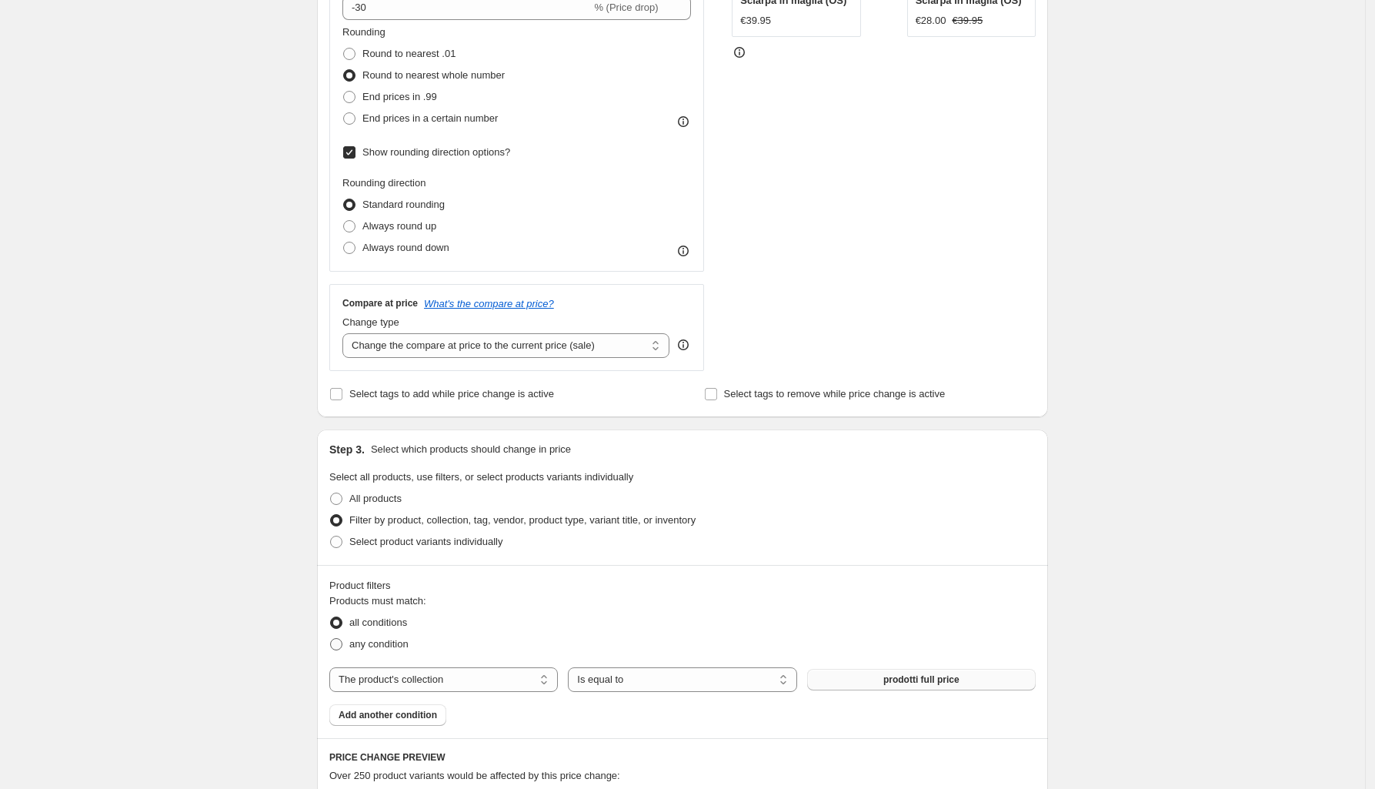
click at [331, 639] on input "any condition" at bounding box center [330, 638] width 1 height 1
radio input "true"
click at [342, 542] on span at bounding box center [336, 542] width 12 height 12
click at [331, 536] on input "Select product variants individually" at bounding box center [330, 536] width 1 height 1
radio input "true"
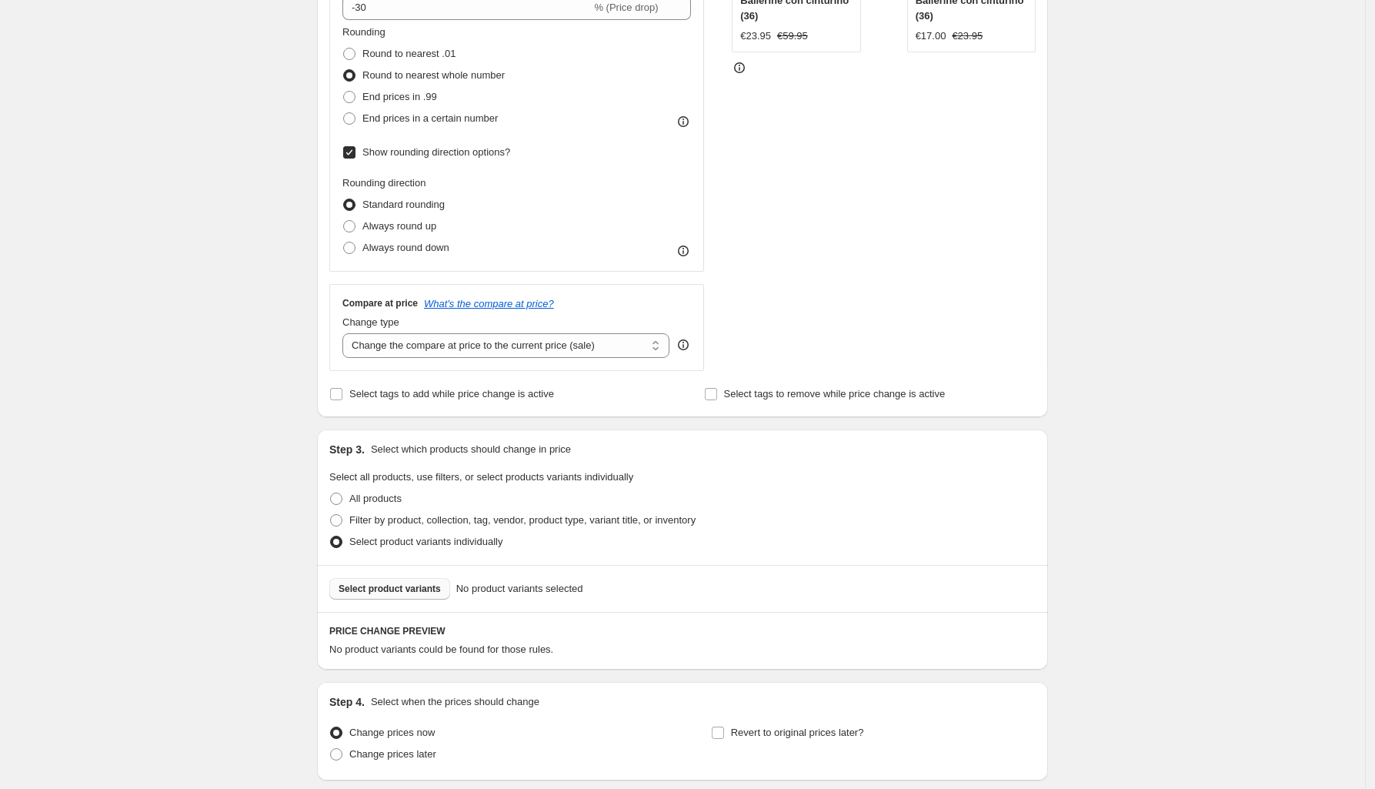
click at [439, 591] on span "Select product variants" at bounding box center [390, 588] width 102 height 12
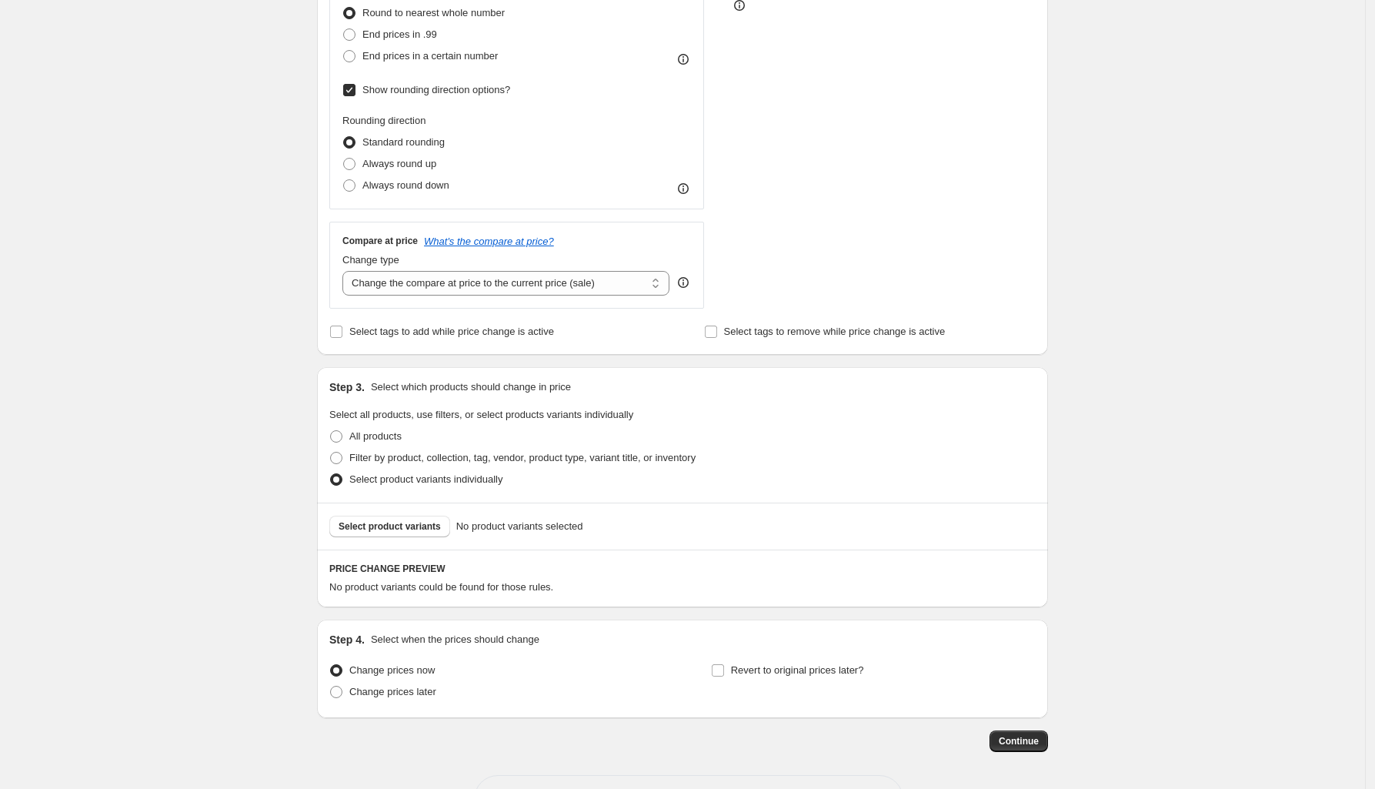
scroll to position [481, 0]
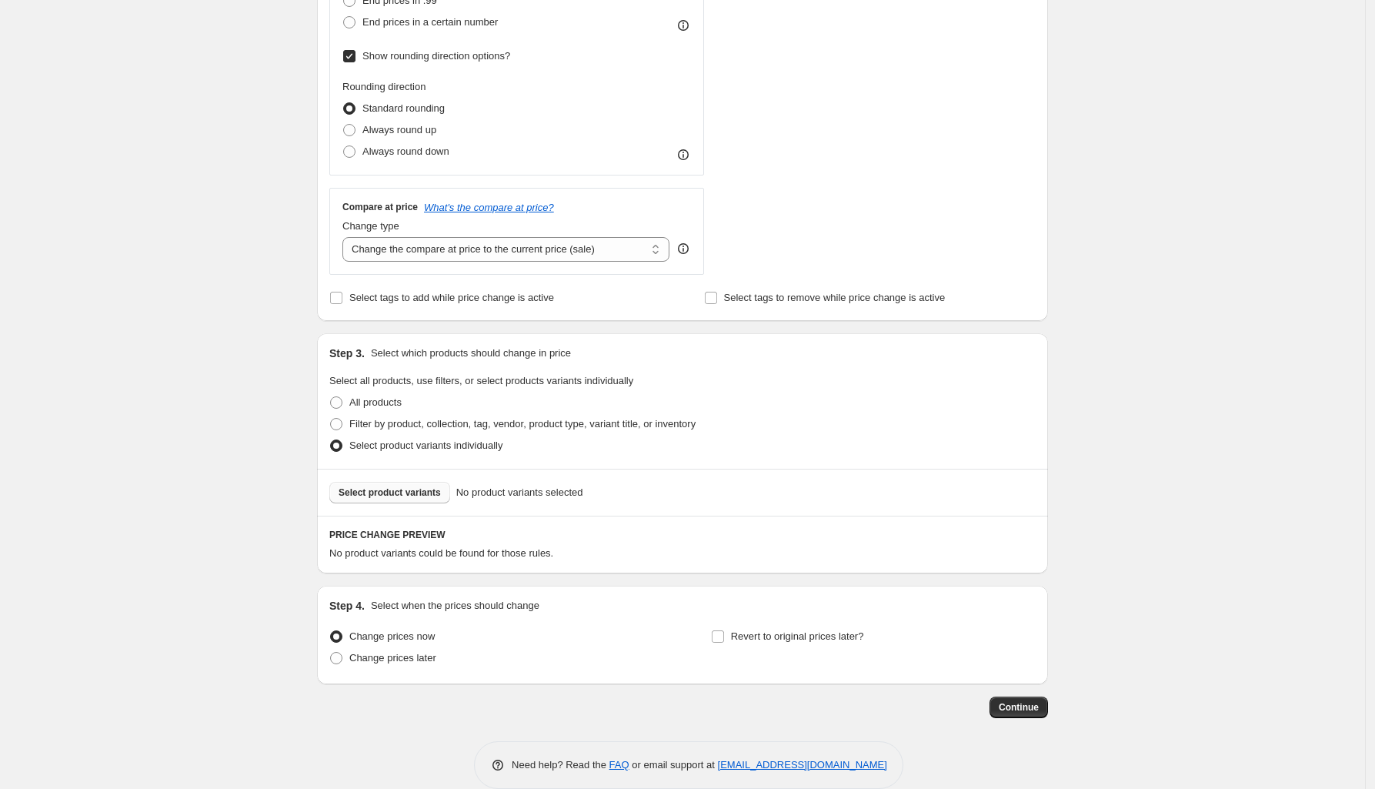
click at [417, 497] on span "Select product variants" at bounding box center [390, 492] width 102 height 12
click at [595, 257] on select "Change the compare at price to the current price (sale) Change the compare at p…" at bounding box center [505, 249] width 327 height 25
click at [596, 256] on select "Change the compare at price to the current price (sale) Change the compare at p…" at bounding box center [505, 249] width 327 height 25
click at [623, 260] on select "Change the compare at price to the current price (sale) Change the compare at p…" at bounding box center [505, 249] width 327 height 25
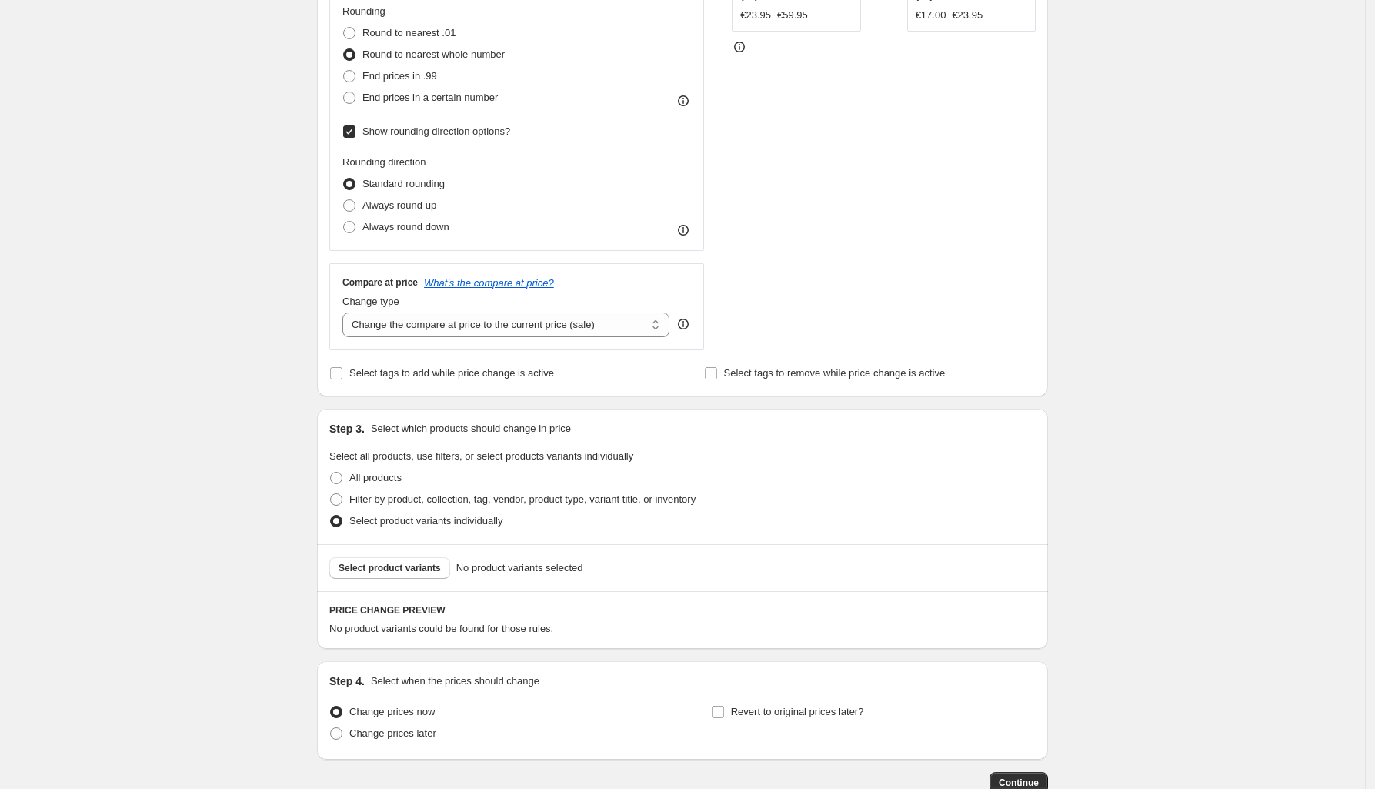
scroll to position [385, 0]
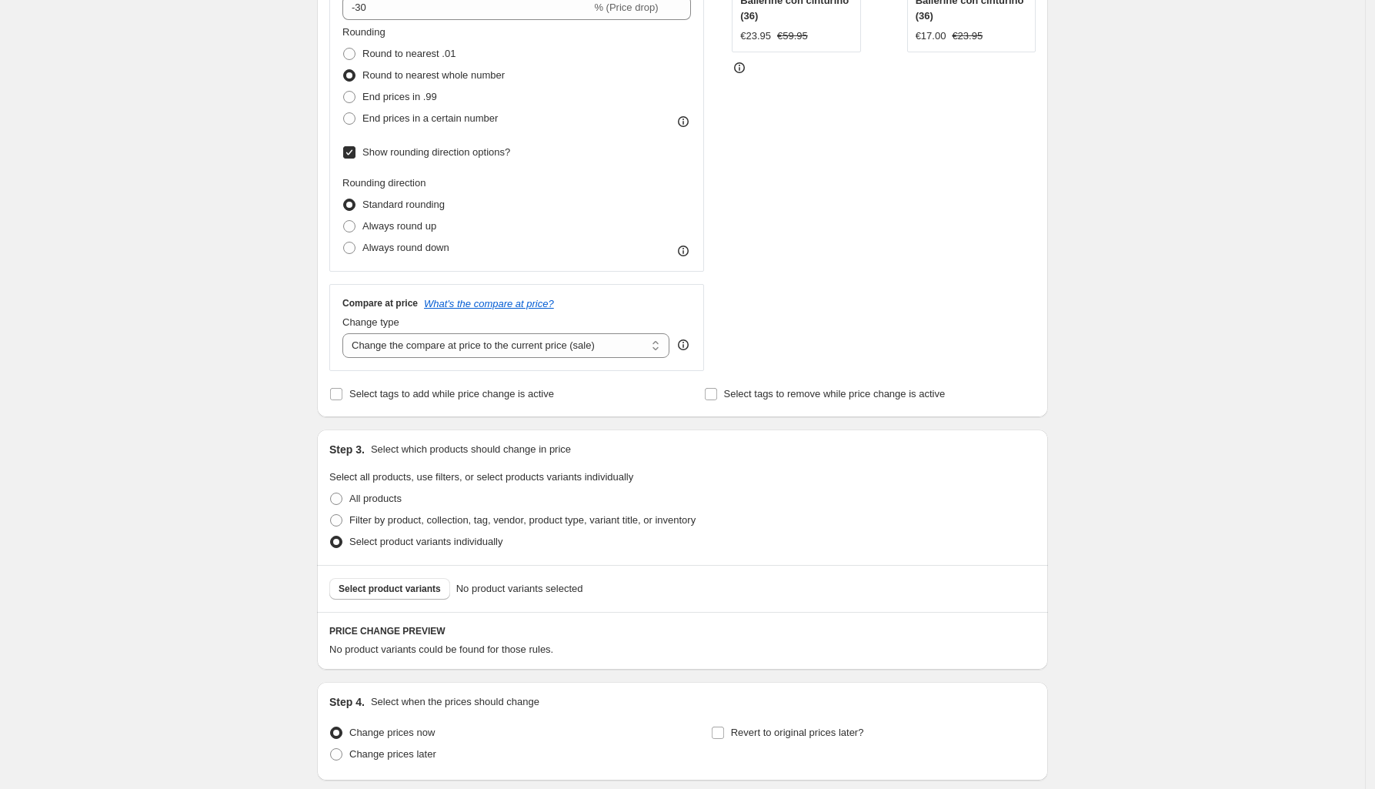
click at [600, 330] on div "Change type" at bounding box center [505, 322] width 327 height 15
click at [602, 342] on select "Change the compare at price to the current price (sale) Change the compare at p…" at bounding box center [505, 345] width 327 height 25
click at [347, 334] on select "Change the compare at price to the current price (sale) Change the compare at p…" at bounding box center [505, 345] width 327 height 25
click at [396, 526] on span "Filter by product, collection, tag, vendor, product type, variant title, or inv…" at bounding box center [522, 520] width 346 height 12
click at [331, 515] on input "Filter by product, collection, tag, vendor, product type, variant title, or inv…" at bounding box center [330, 514] width 1 height 1
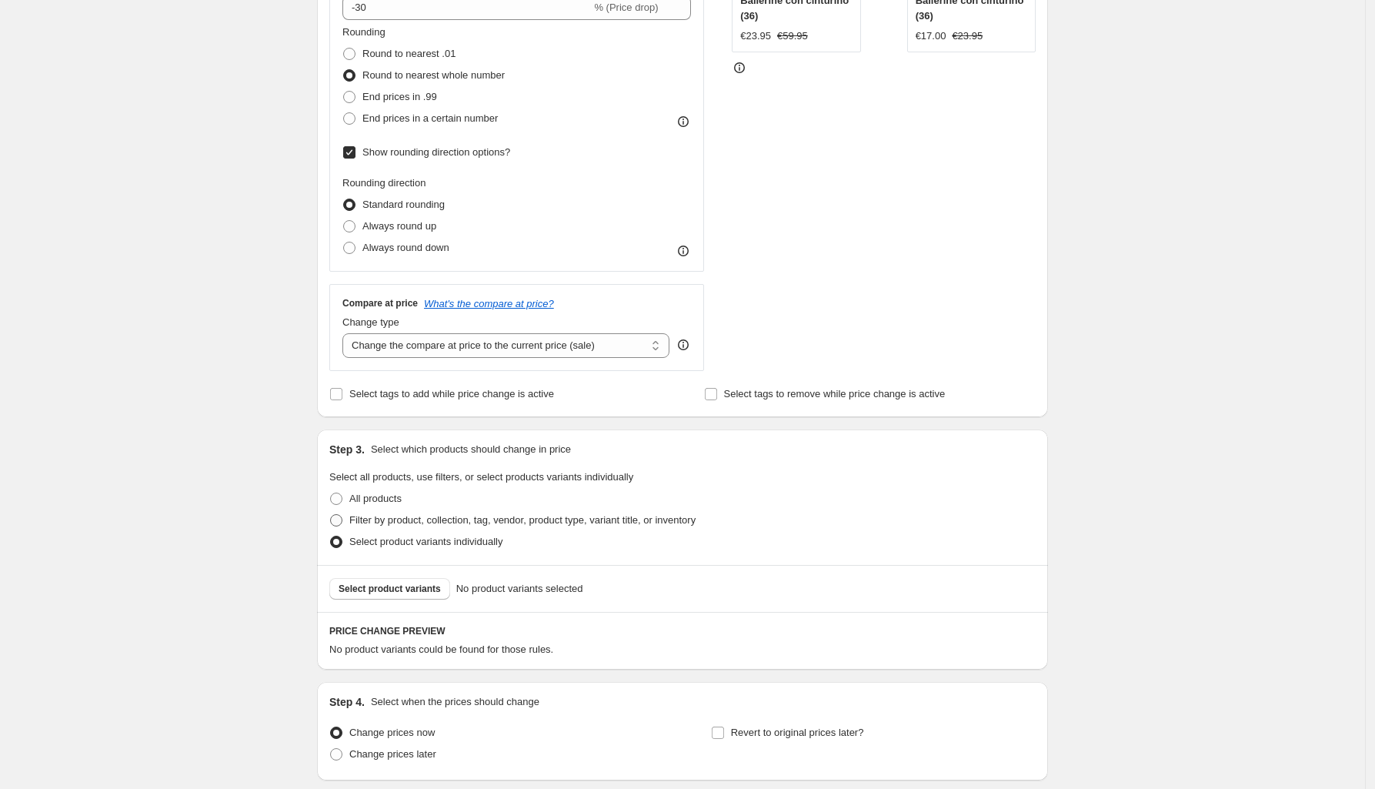
radio input "true"
select select "collection"
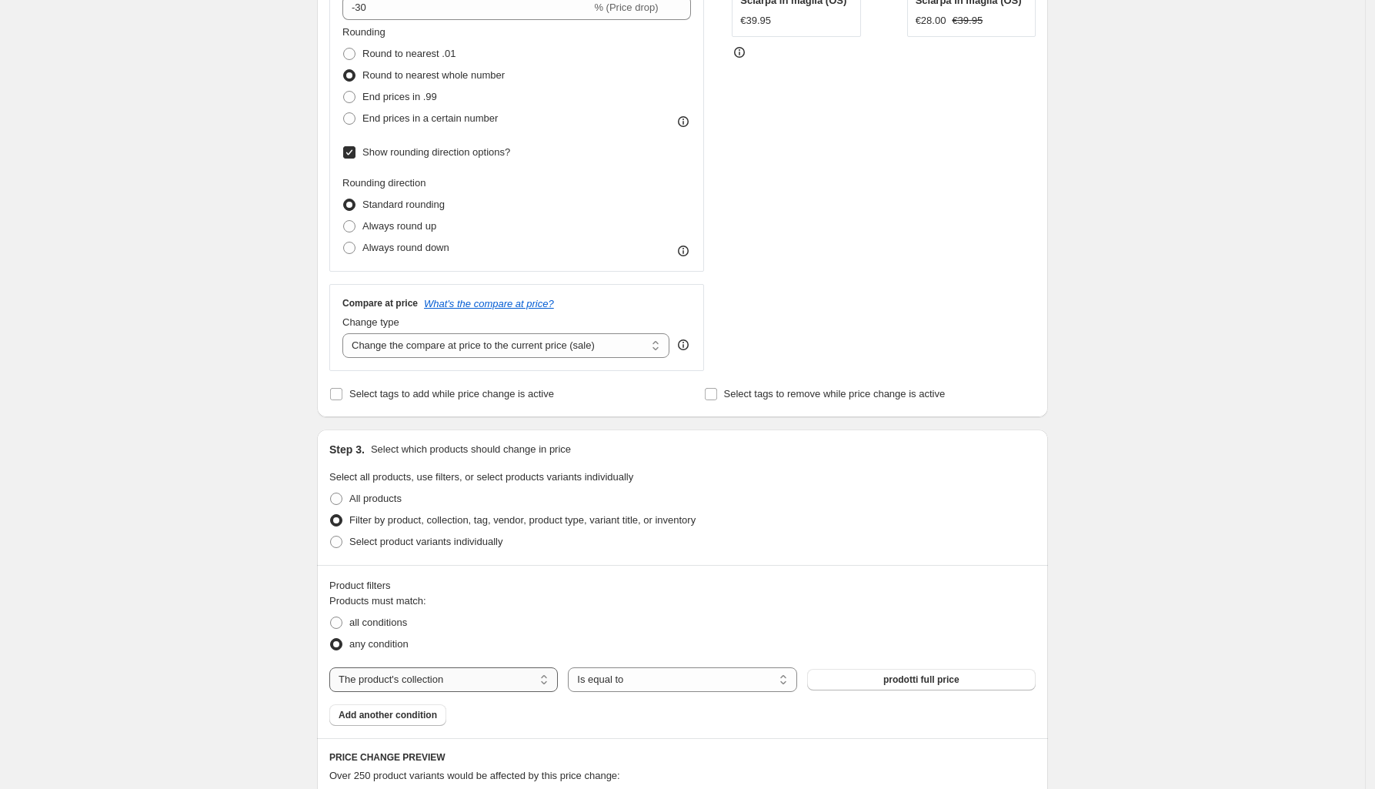
click at [529, 682] on select "The product The product's collection The product's tag The product's vendor The…" at bounding box center [443, 679] width 229 height 25
click at [869, 574] on div "Product filters Products must match: all conditions any condition The product T…" at bounding box center [682, 651] width 731 height 173
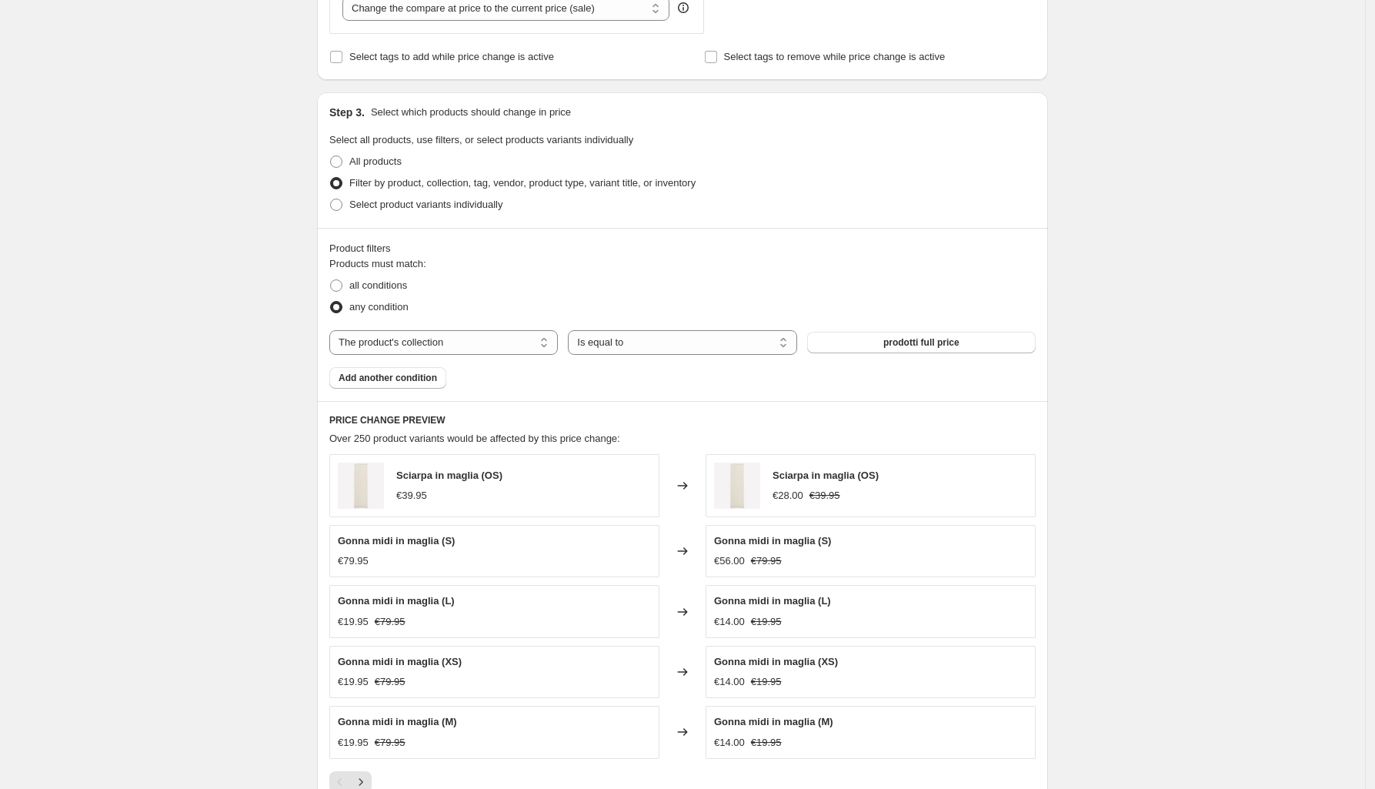
scroll to position [769, 0]
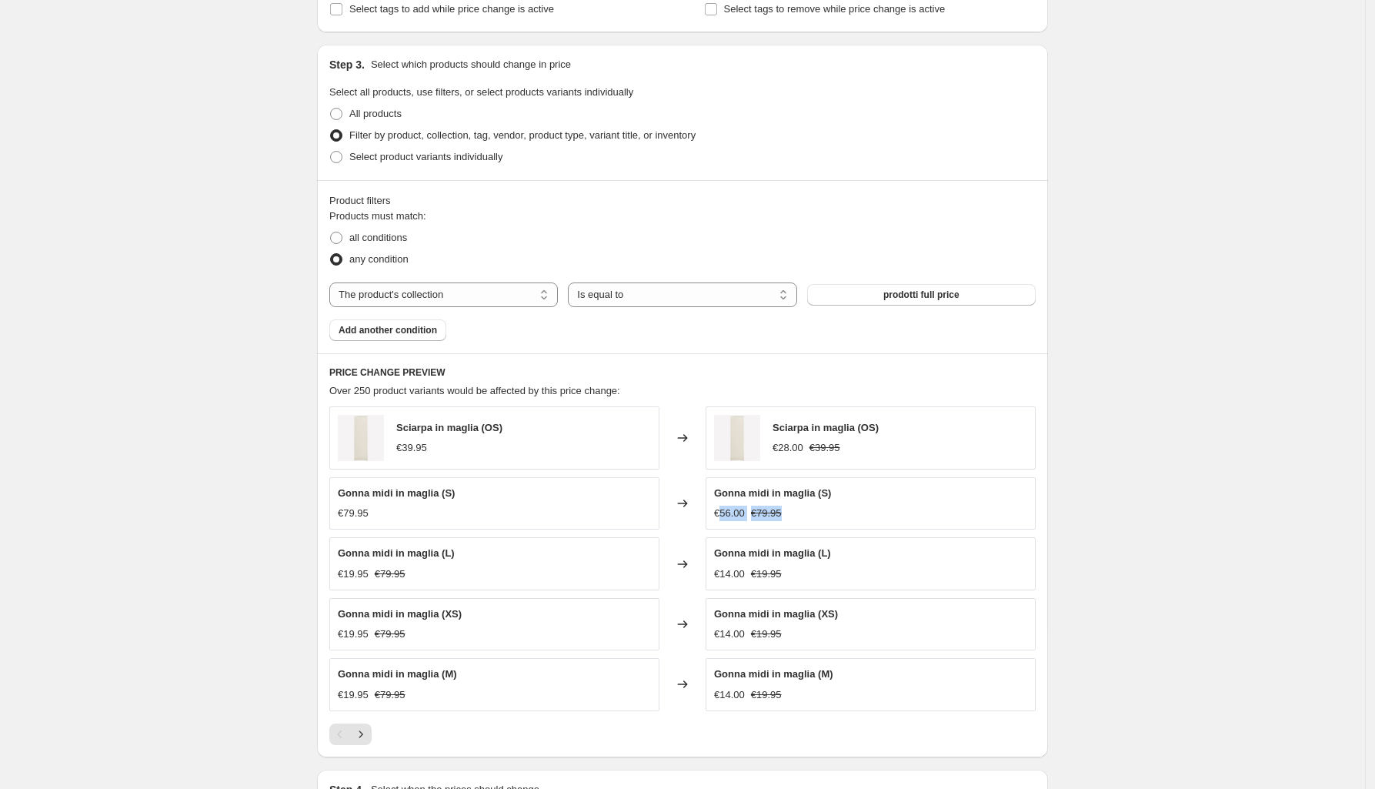
drag, startPoint x: 723, startPoint y: 510, endPoint x: 787, endPoint y: 506, distance: 64.0
click at [787, 506] on div "Gonna midi in maglia (S) €56.00 €79.95" at bounding box center [772, 502] width 117 height 35
click at [799, 508] on div "€56.00 €79.95" at bounding box center [772, 512] width 117 height 15
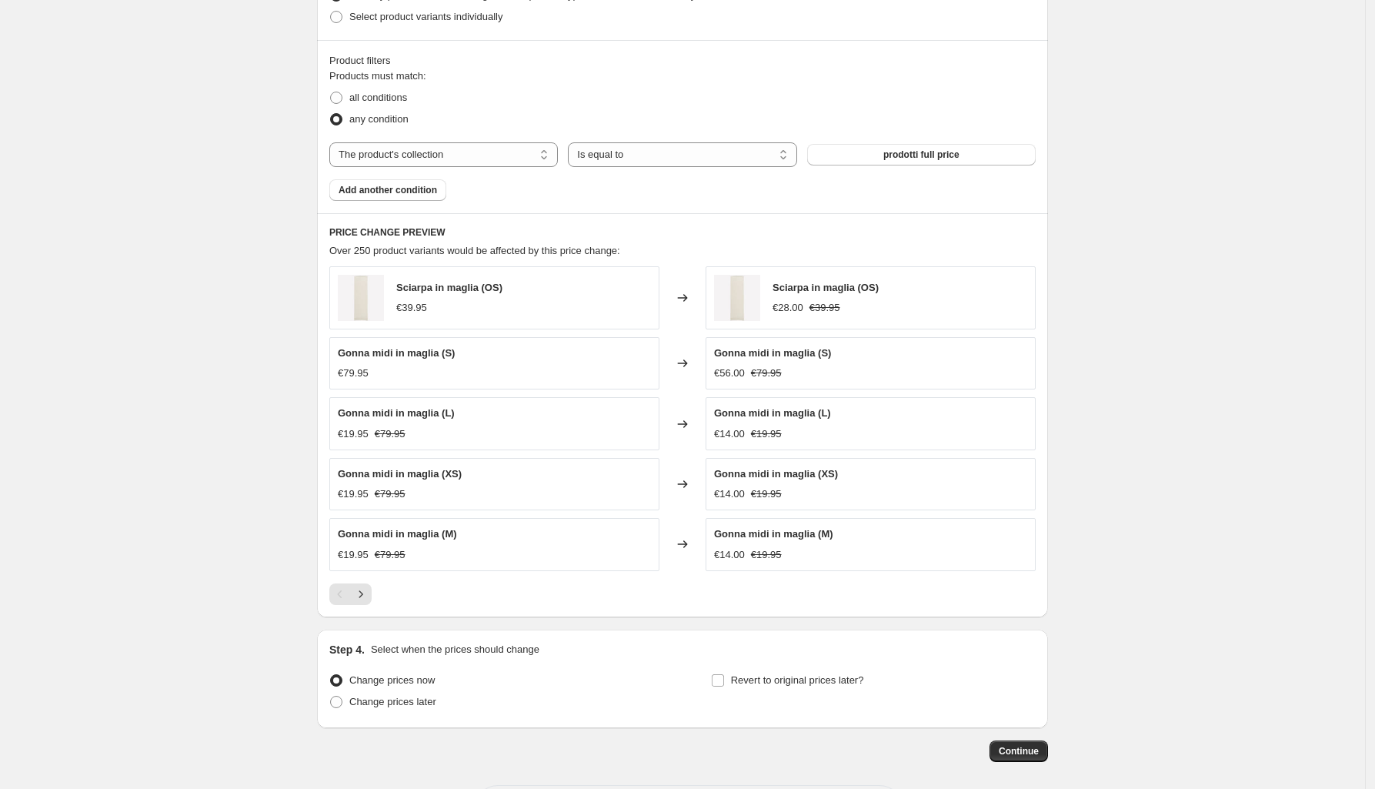
scroll to position [866, 0]
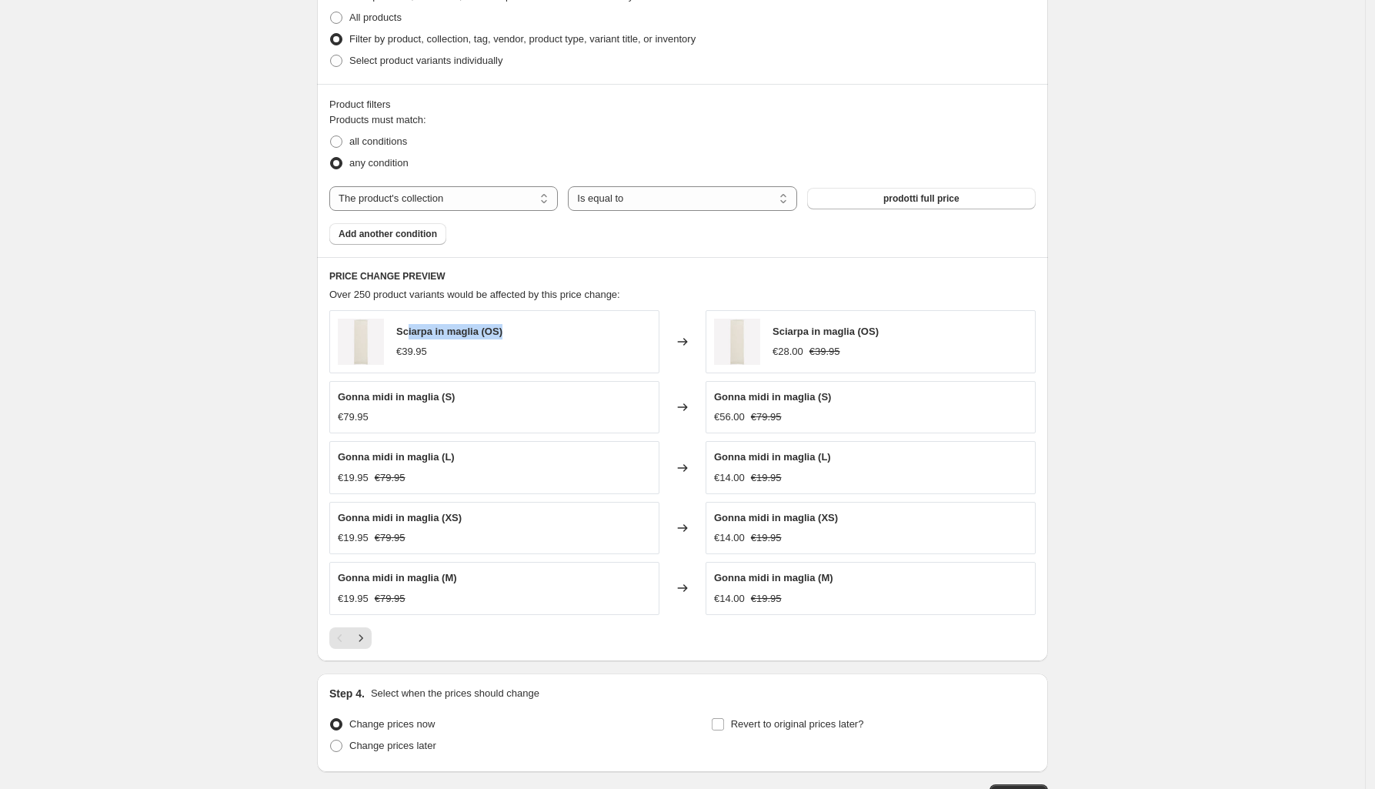
drag, startPoint x: 410, startPoint y: 333, endPoint x: 545, endPoint y: 332, distance: 134.7
click at [545, 332] on div "Sciarpa in maglia (OS) €39.95" at bounding box center [494, 341] width 330 height 63
click at [447, 333] on span "Sciarpa in maglia (OS)" at bounding box center [449, 331] width 106 height 12
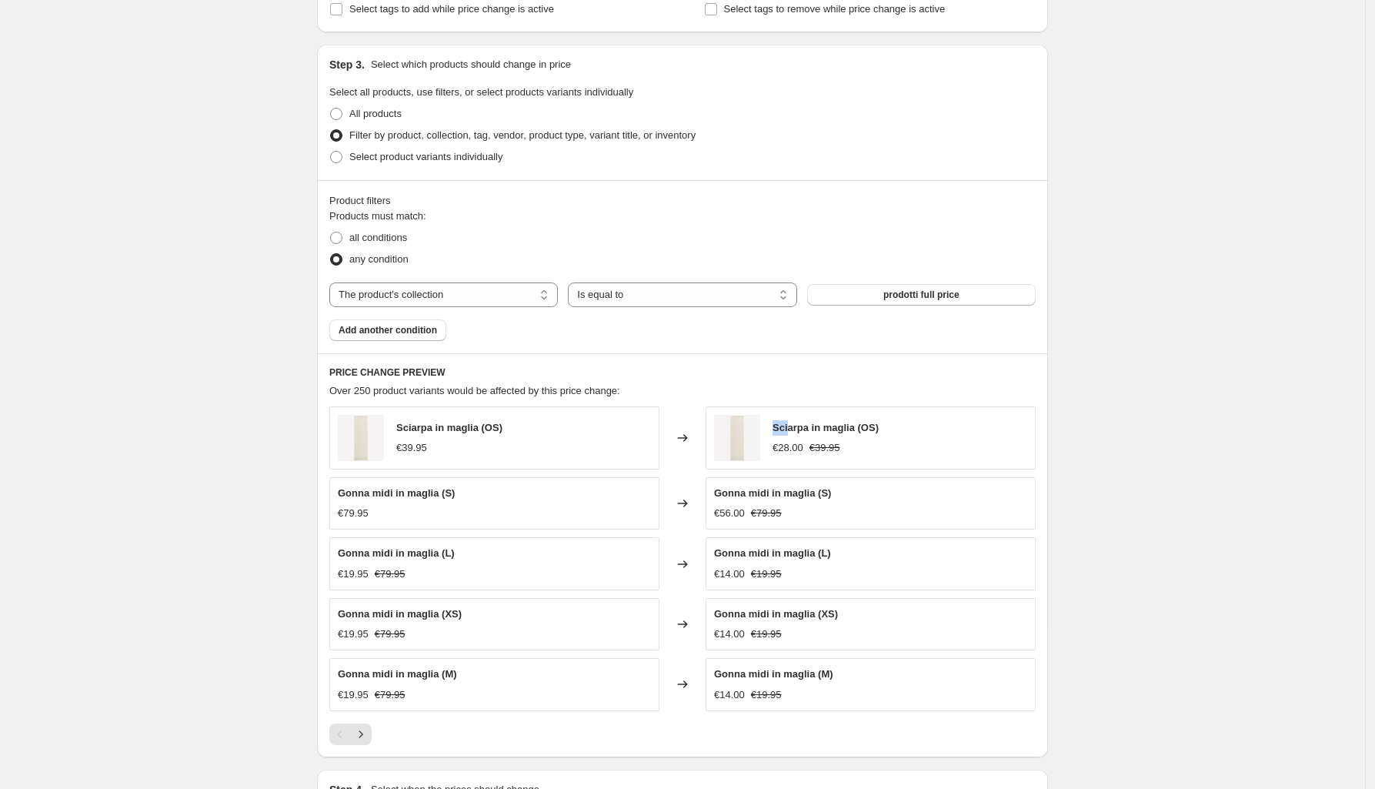
drag, startPoint x: 779, startPoint y: 431, endPoint x: 792, endPoint y: 429, distance: 14.0
click at [792, 429] on span "Sciarpa in maglia (OS)" at bounding box center [825, 428] width 106 height 12
drag, startPoint x: 720, startPoint y: 496, endPoint x: 819, endPoint y: 495, distance: 99.3
click at [819, 495] on span "Gonna midi in maglia (S)" at bounding box center [772, 493] width 117 height 12
copy span "Gonna midi in maglia"
